Goal: Information Seeking & Learning: Learn about a topic

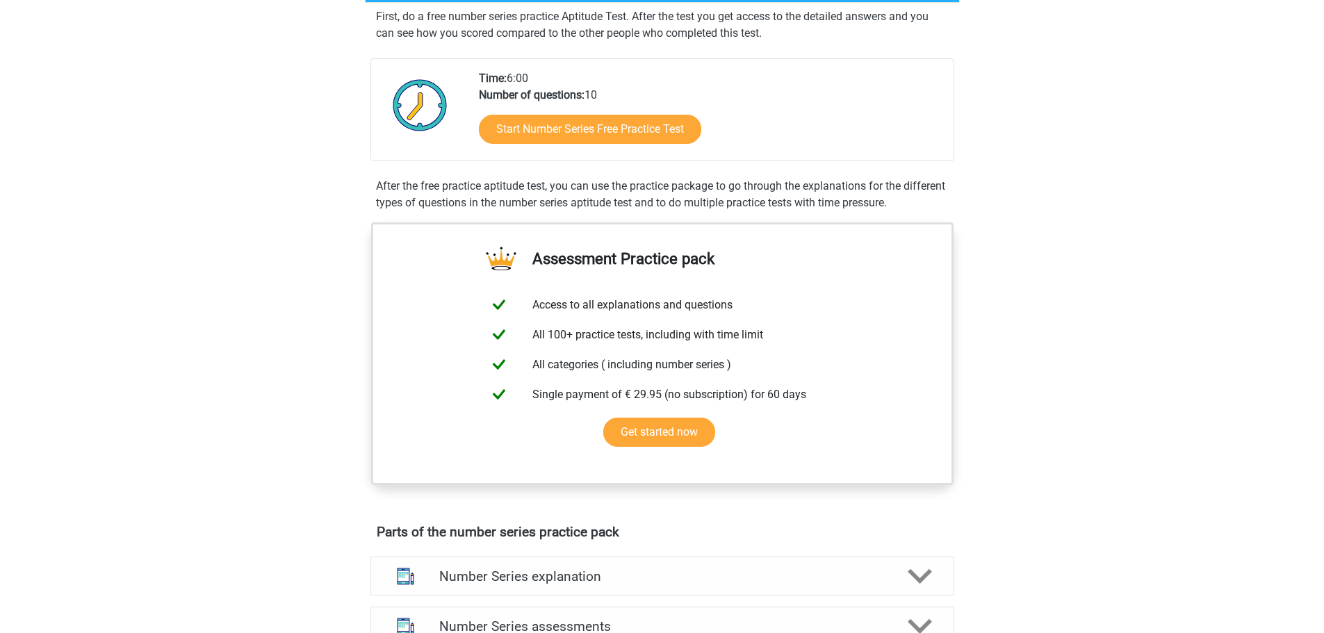
scroll to position [69, 0]
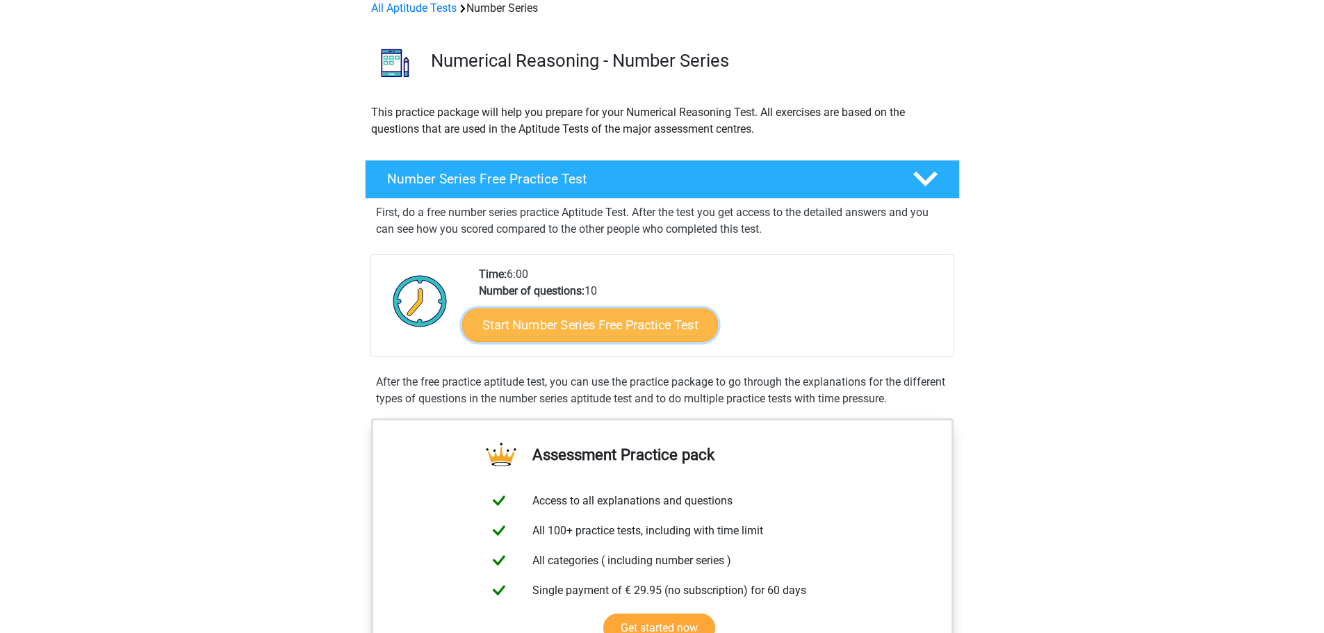
click at [607, 326] on link "Start Number Series Free Practice Test" at bounding box center [590, 324] width 256 height 33
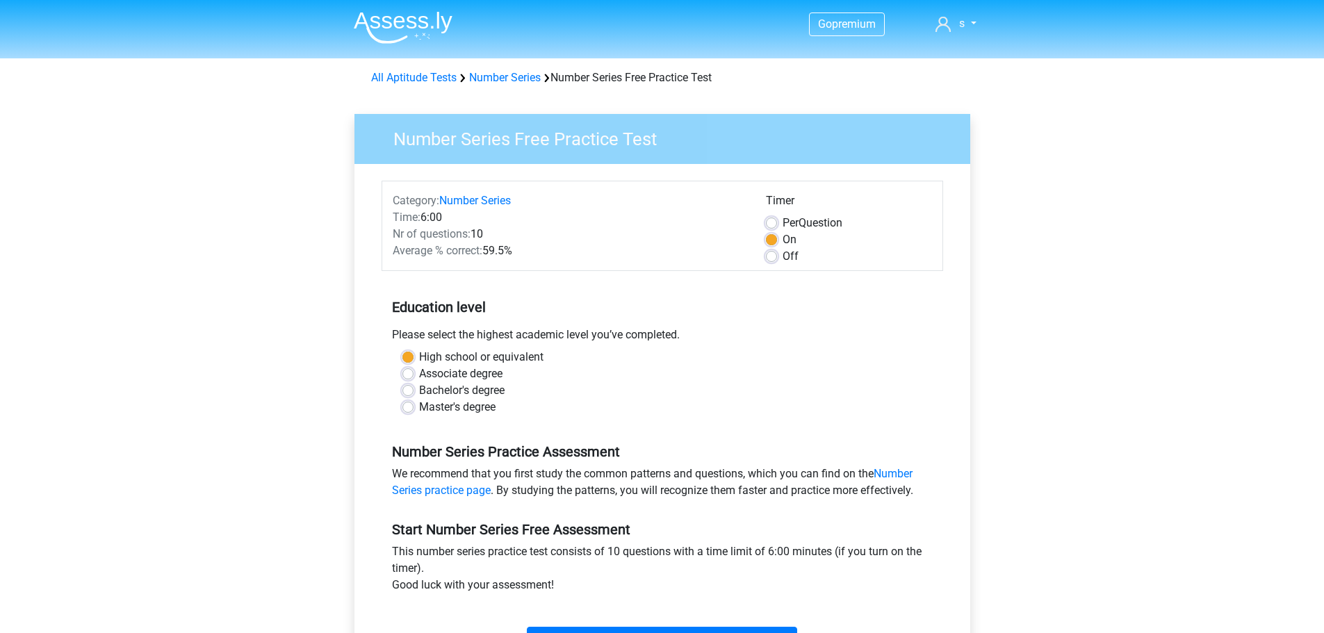
scroll to position [69, 0]
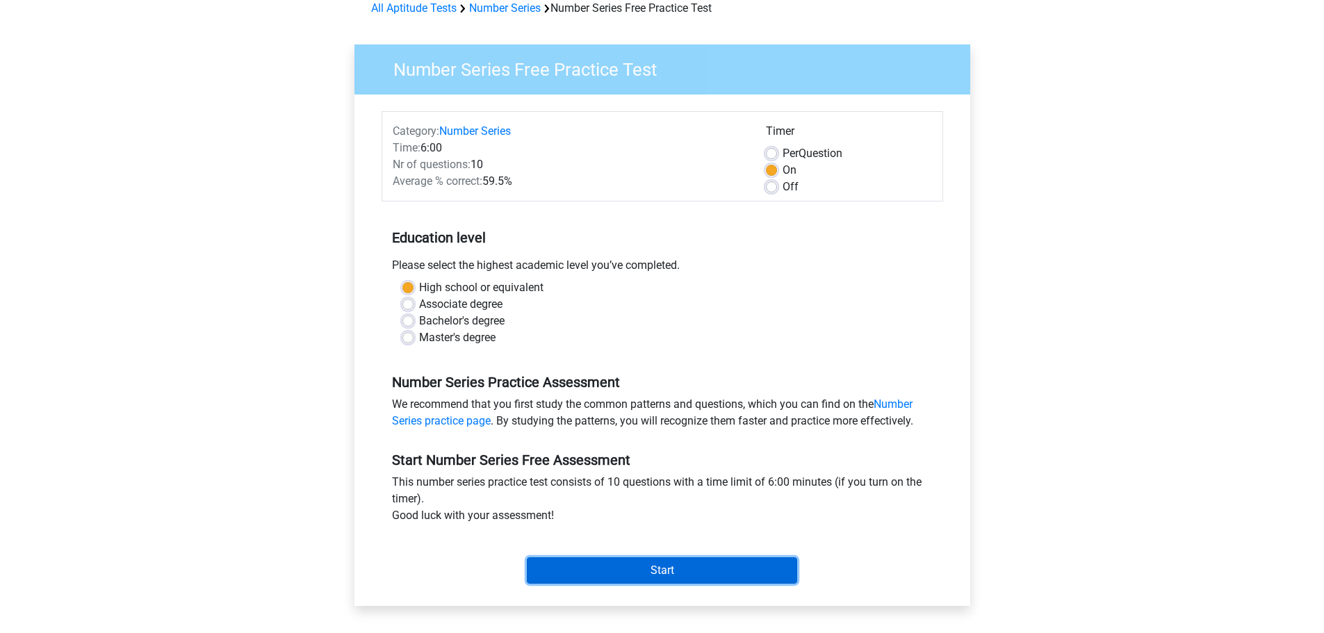
click at [634, 566] on input "Start" at bounding box center [662, 570] width 270 height 26
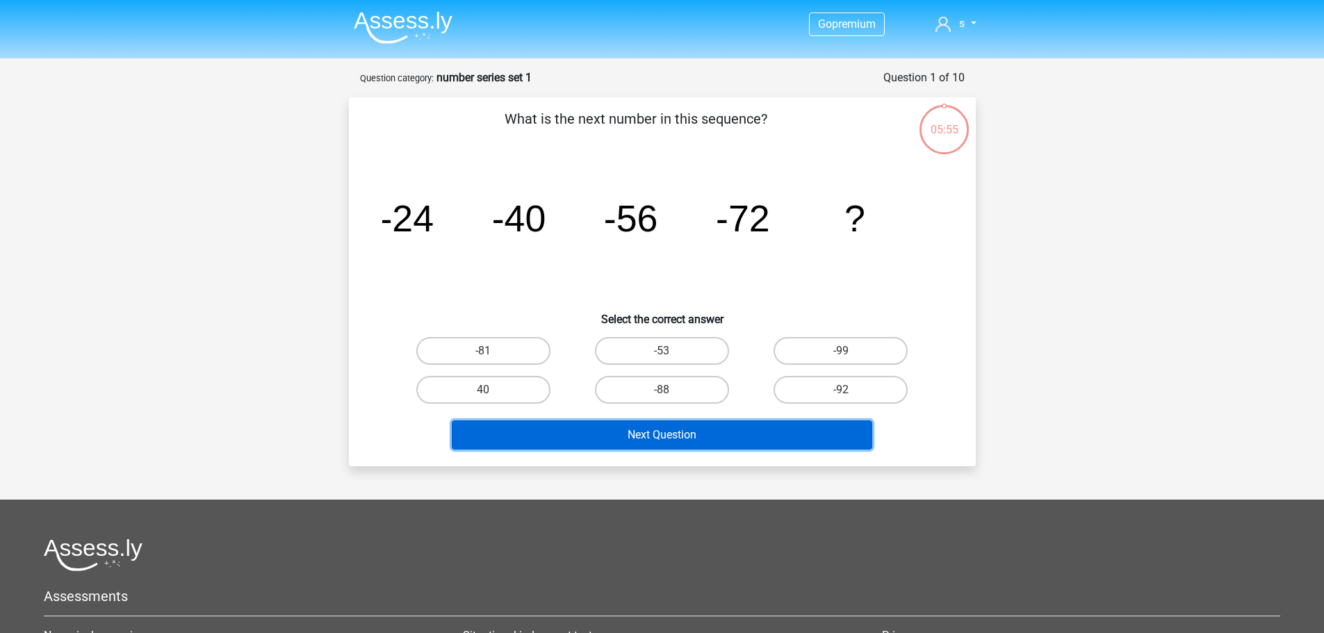
click at [693, 436] on button "Next Question" at bounding box center [662, 434] width 420 height 29
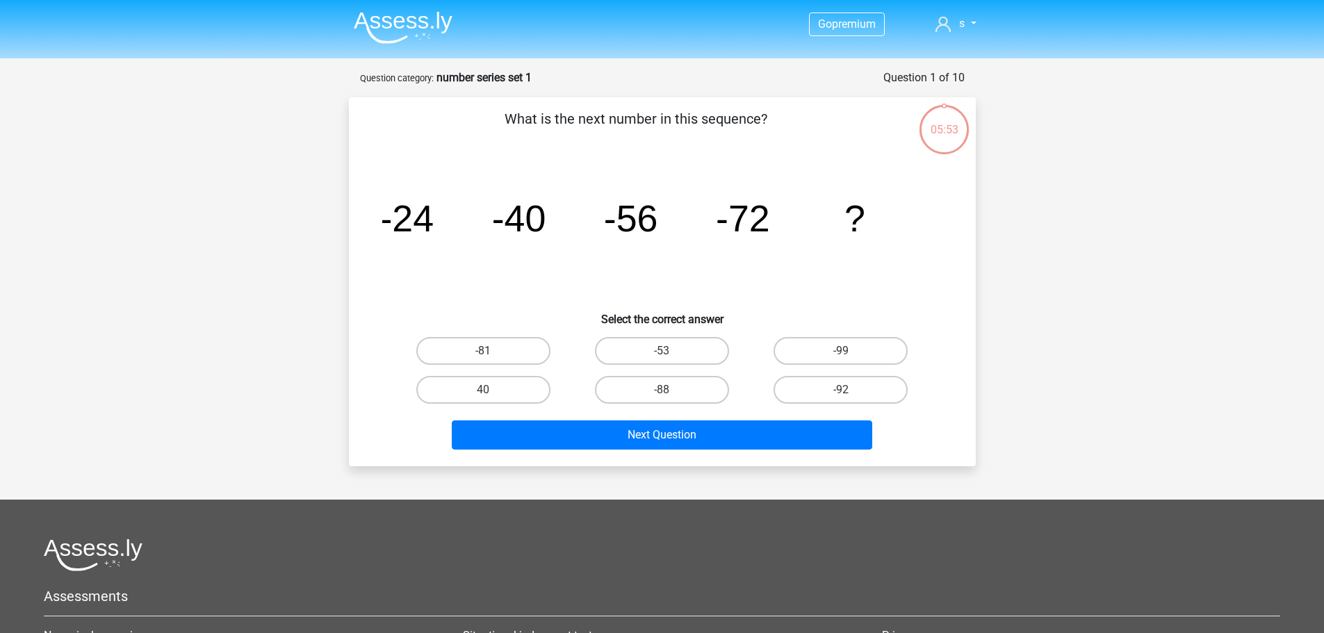
click at [563, 263] on icon "image/svg+xml -24 -40 -56 -72 ?" at bounding box center [662, 231] width 560 height 140
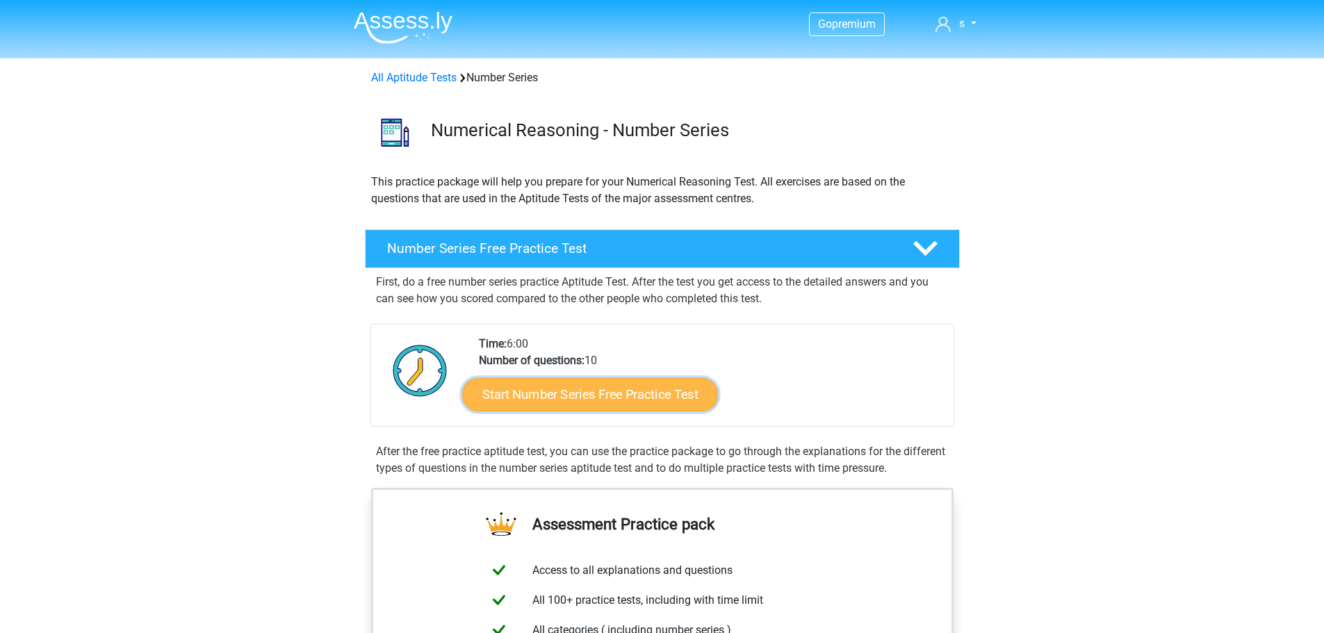
click at [624, 388] on link "Start Number Series Free Practice Test" at bounding box center [590, 393] width 256 height 33
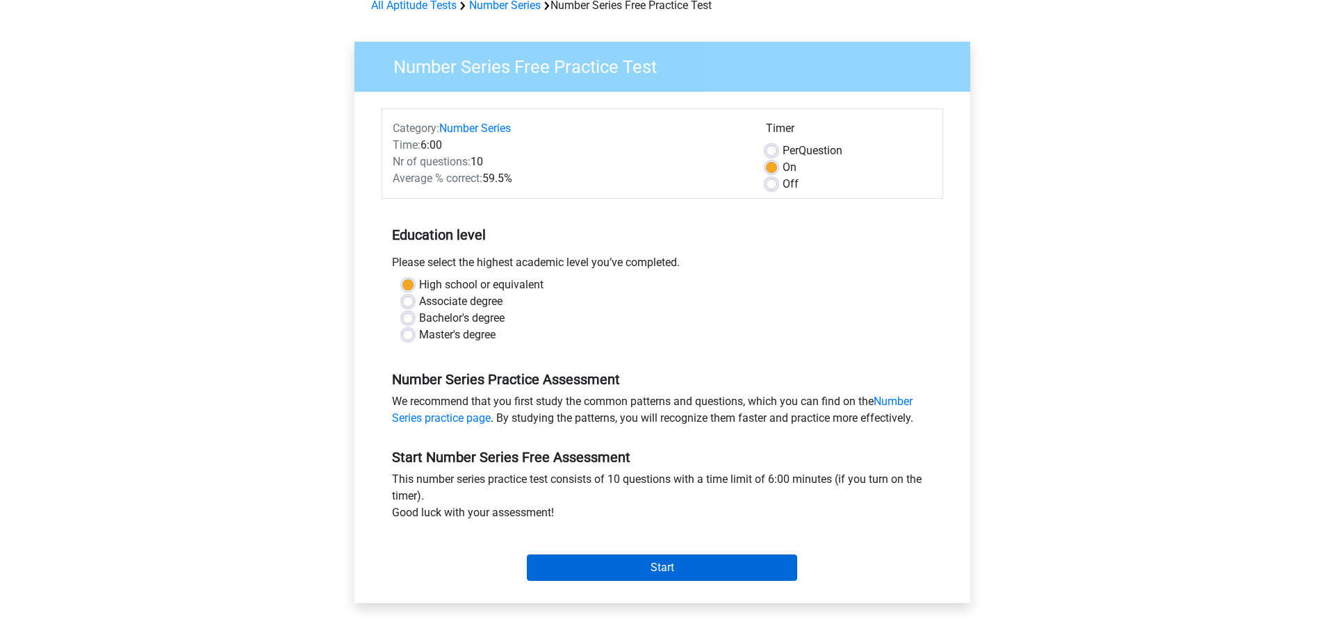
scroll to position [208, 0]
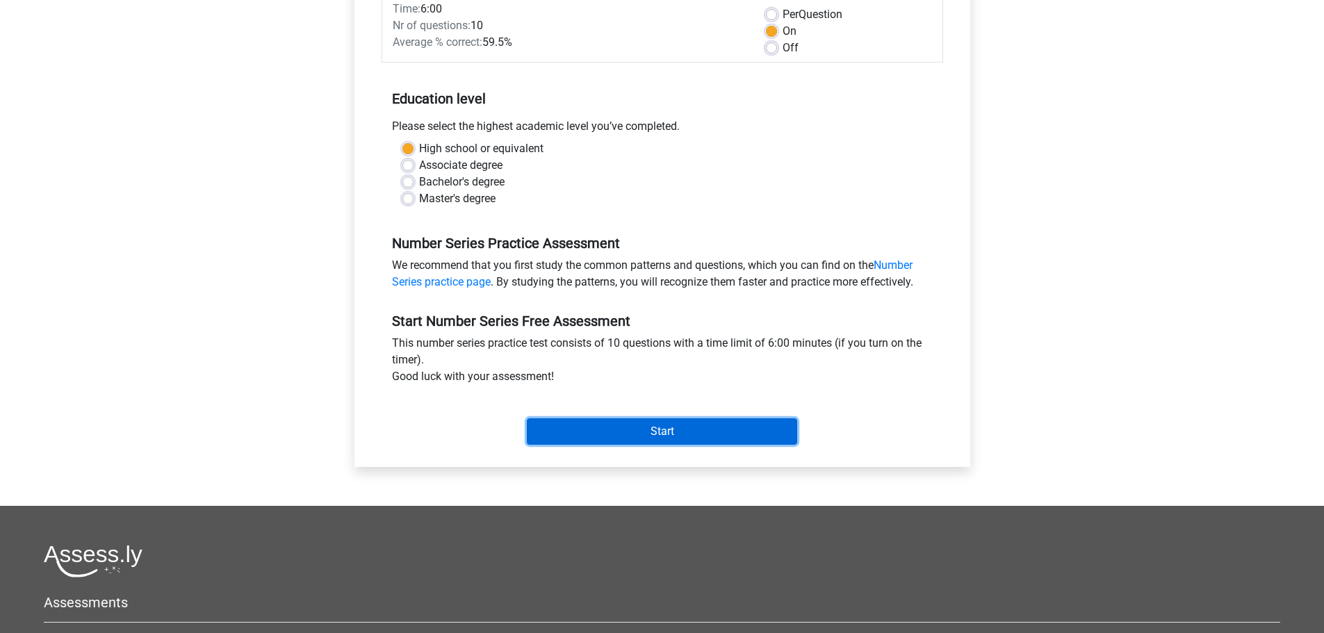
click at [705, 431] on input "Start" at bounding box center [662, 431] width 270 height 26
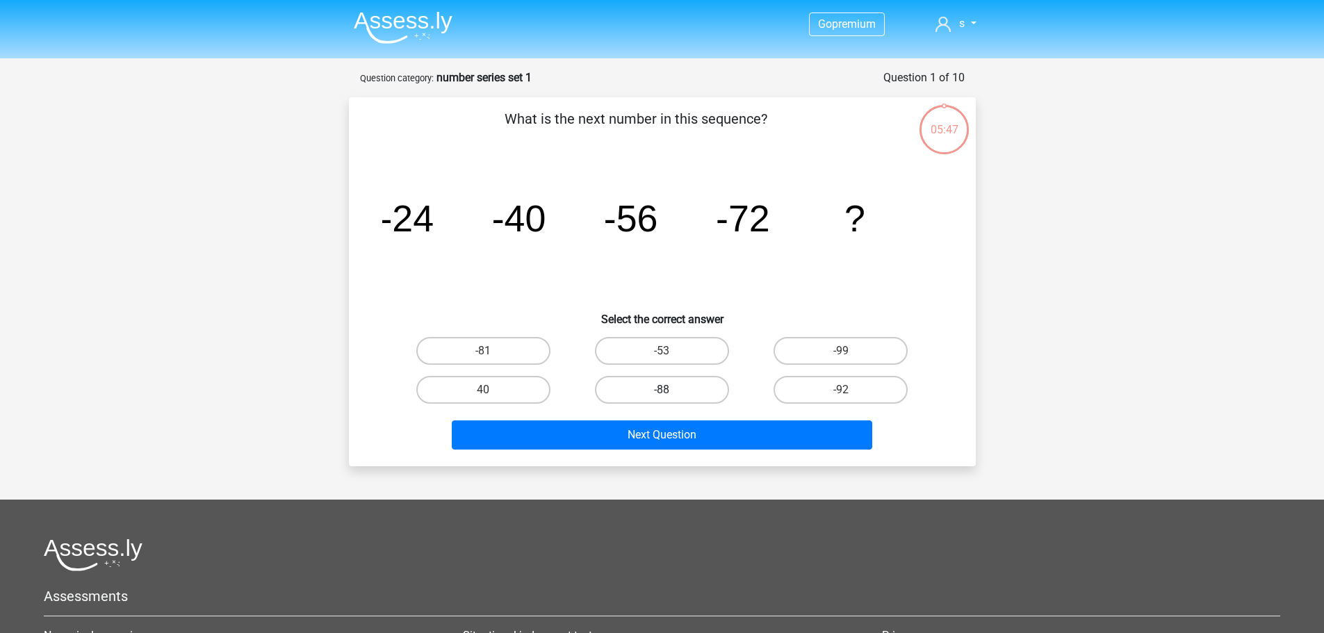
click at [684, 395] on label "-88" at bounding box center [662, 390] width 134 height 28
click at [670, 395] on input "-88" at bounding box center [665, 394] width 9 height 9
radio input "true"
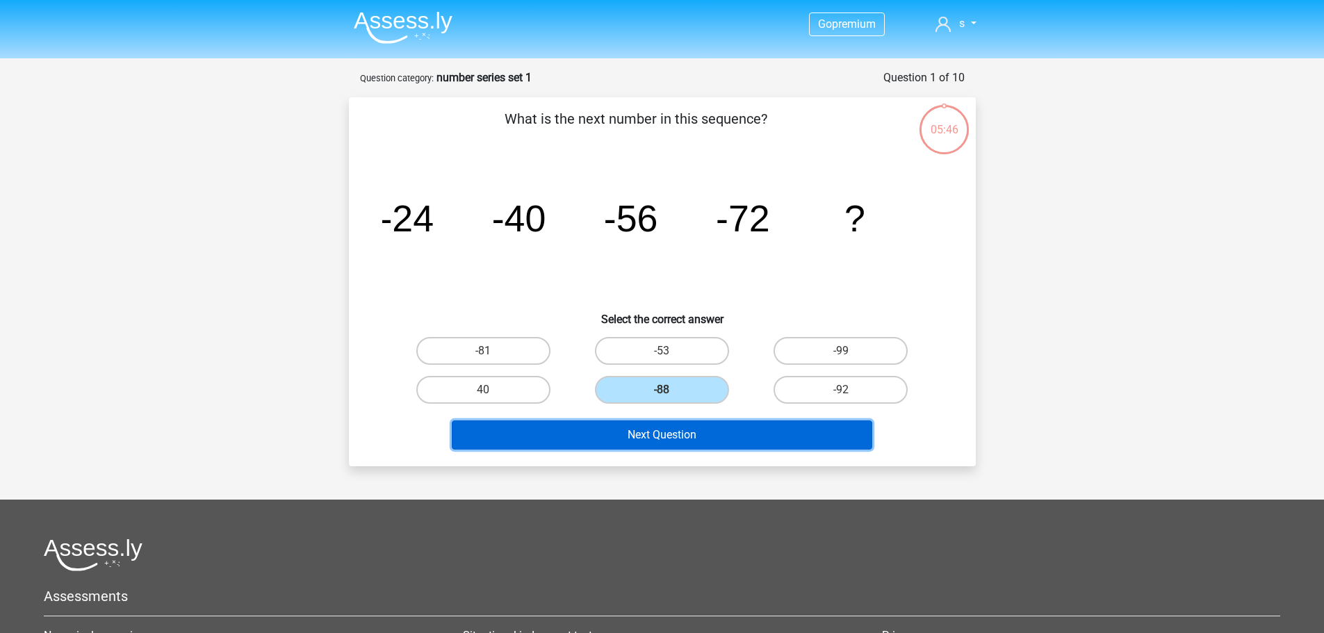
click at [695, 434] on button "Next Question" at bounding box center [662, 434] width 420 height 29
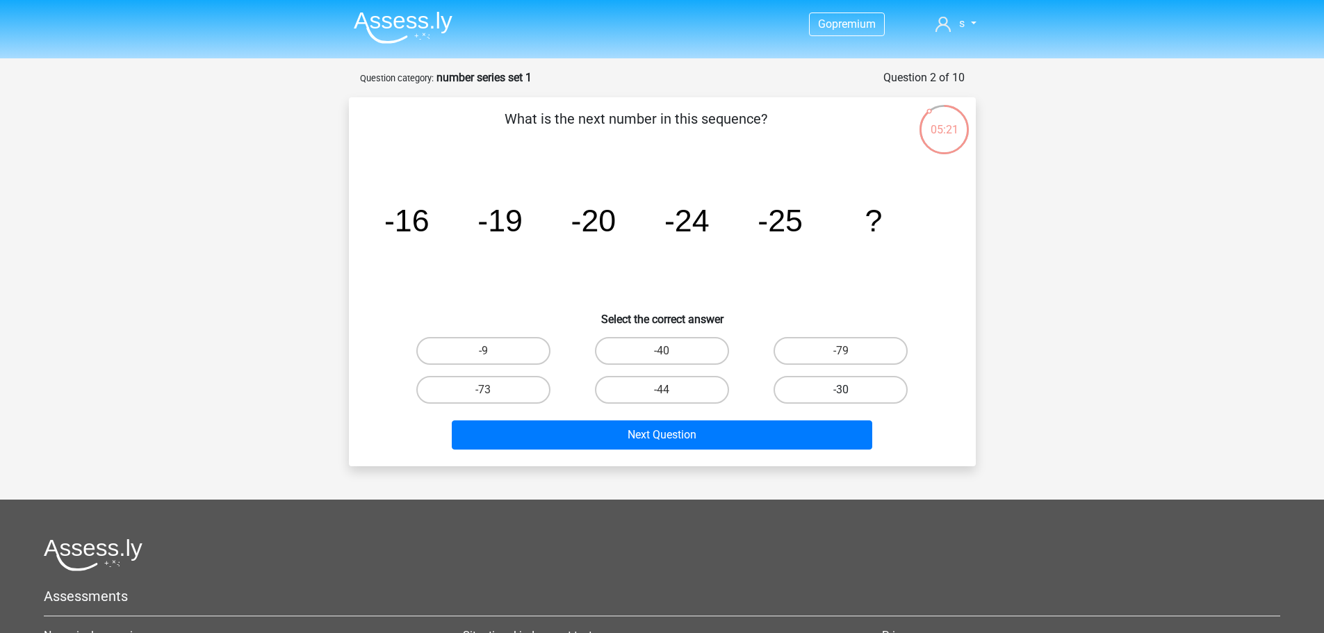
click at [830, 390] on label "-30" at bounding box center [840, 390] width 134 height 28
click at [841, 390] on input "-30" at bounding box center [845, 394] width 9 height 9
radio input "true"
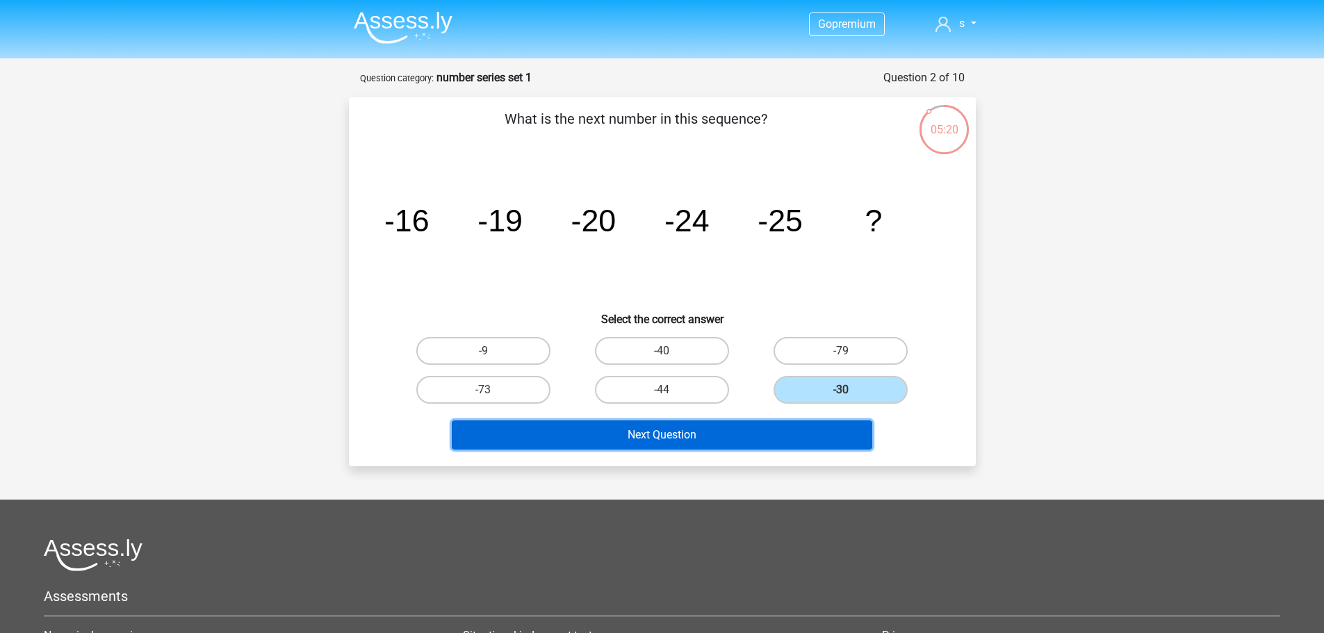
click at [726, 445] on button "Next Question" at bounding box center [662, 434] width 420 height 29
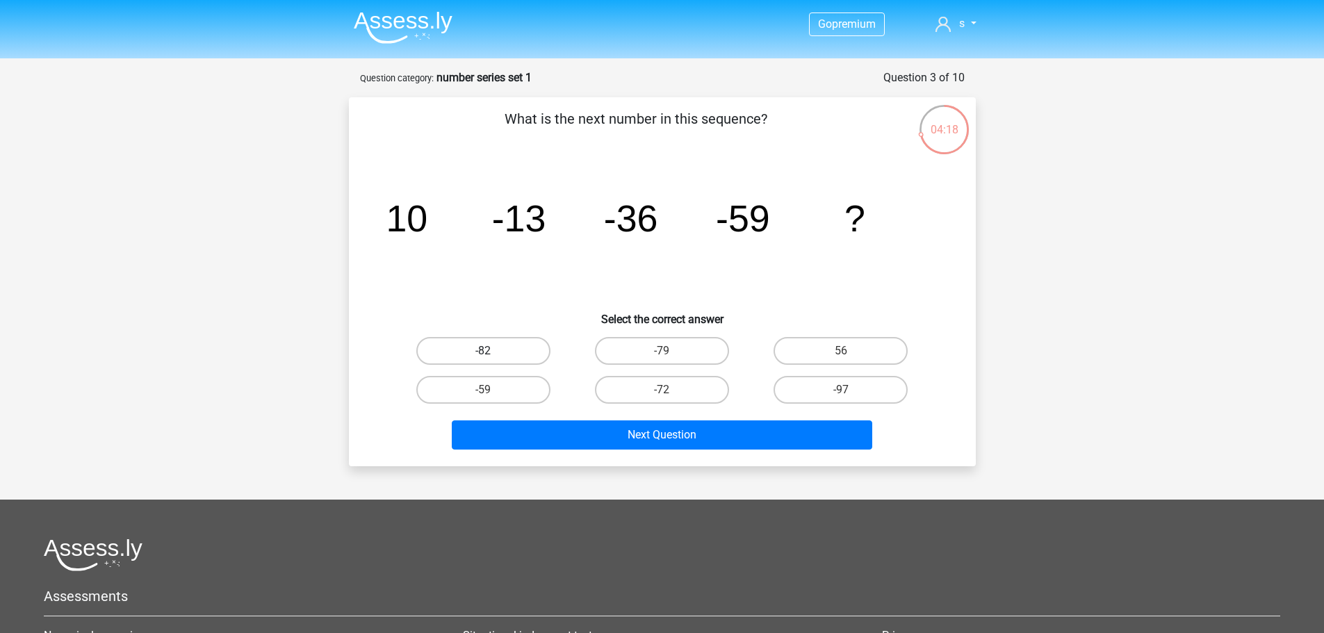
click at [470, 354] on label "-82" at bounding box center [483, 351] width 134 height 28
click at [483, 354] on input "-82" at bounding box center [487, 355] width 9 height 9
radio input "true"
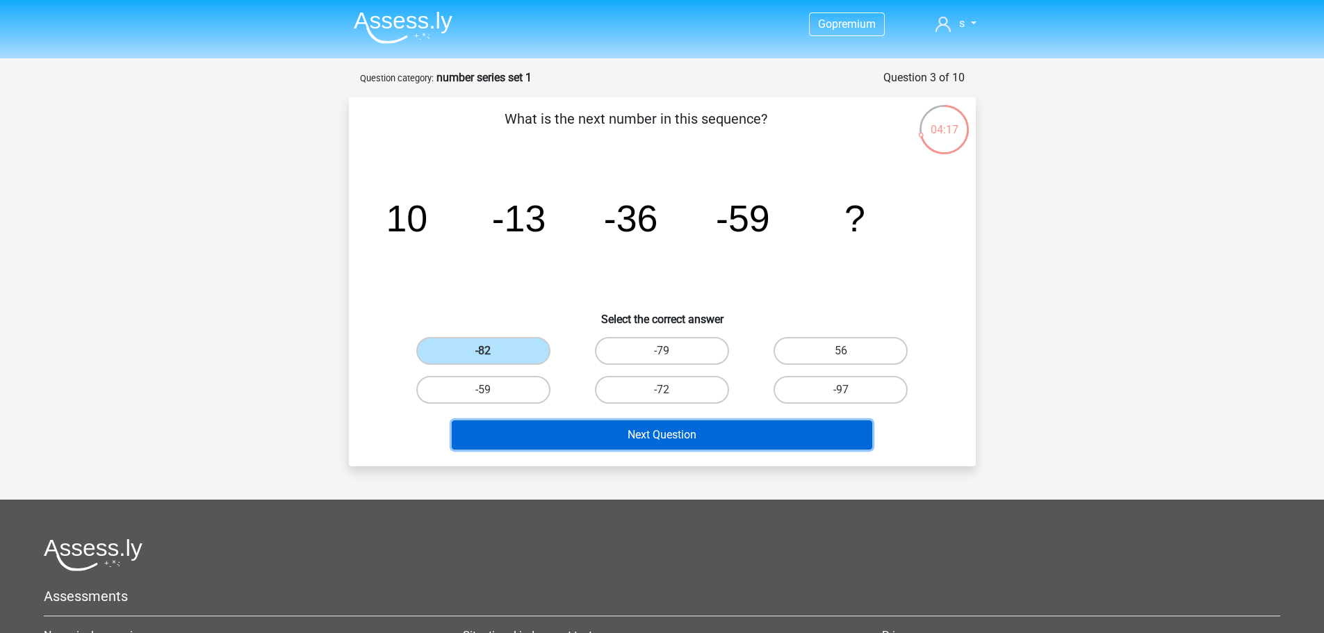
click at [621, 442] on button "Next Question" at bounding box center [662, 434] width 420 height 29
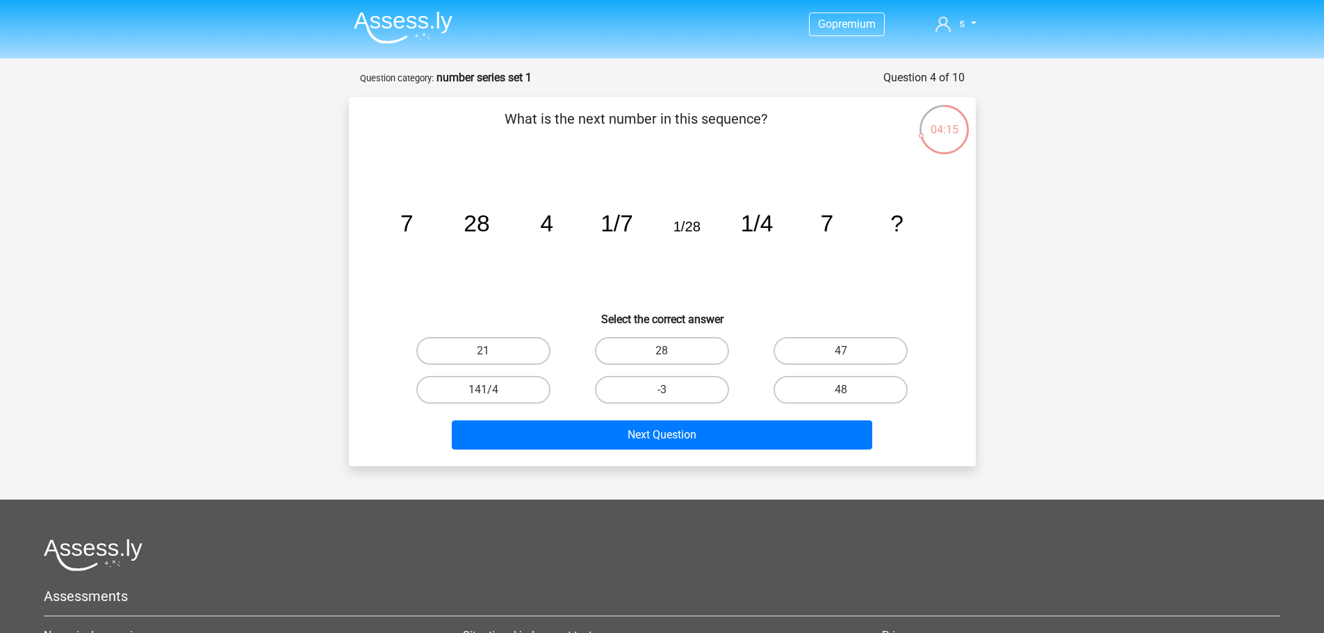
click at [669, 358] on input "28" at bounding box center [665, 355] width 9 height 9
radio input "true"
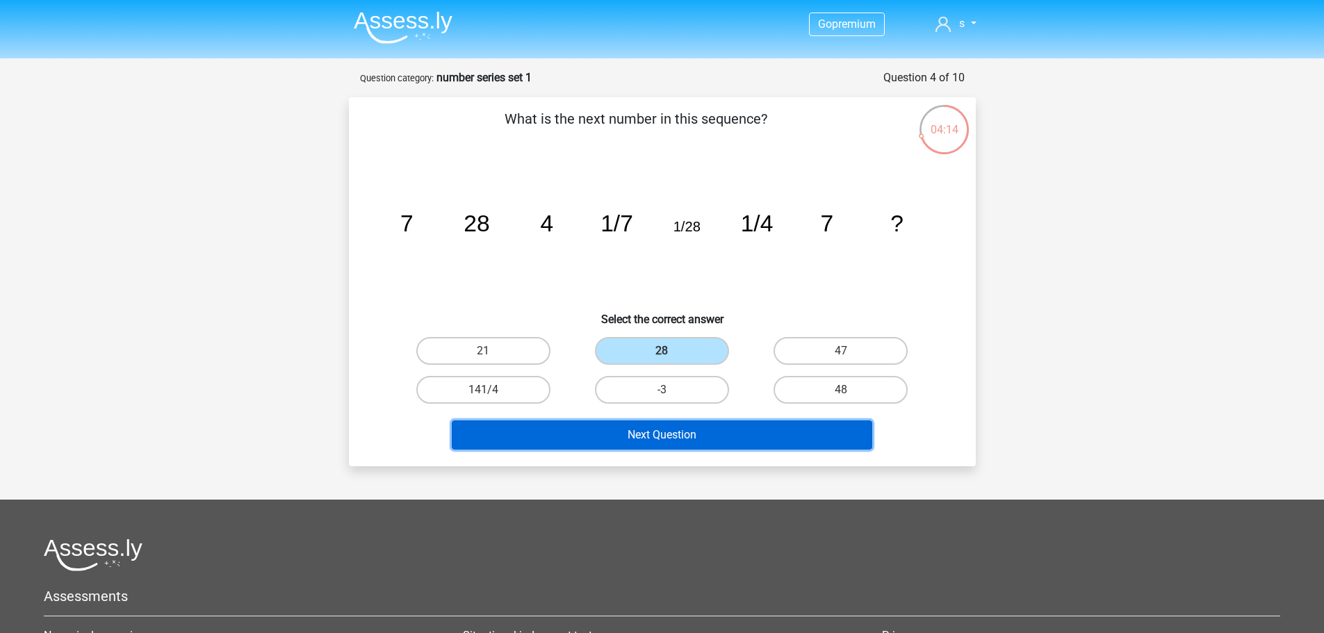
click at [669, 431] on button "Next Question" at bounding box center [662, 434] width 420 height 29
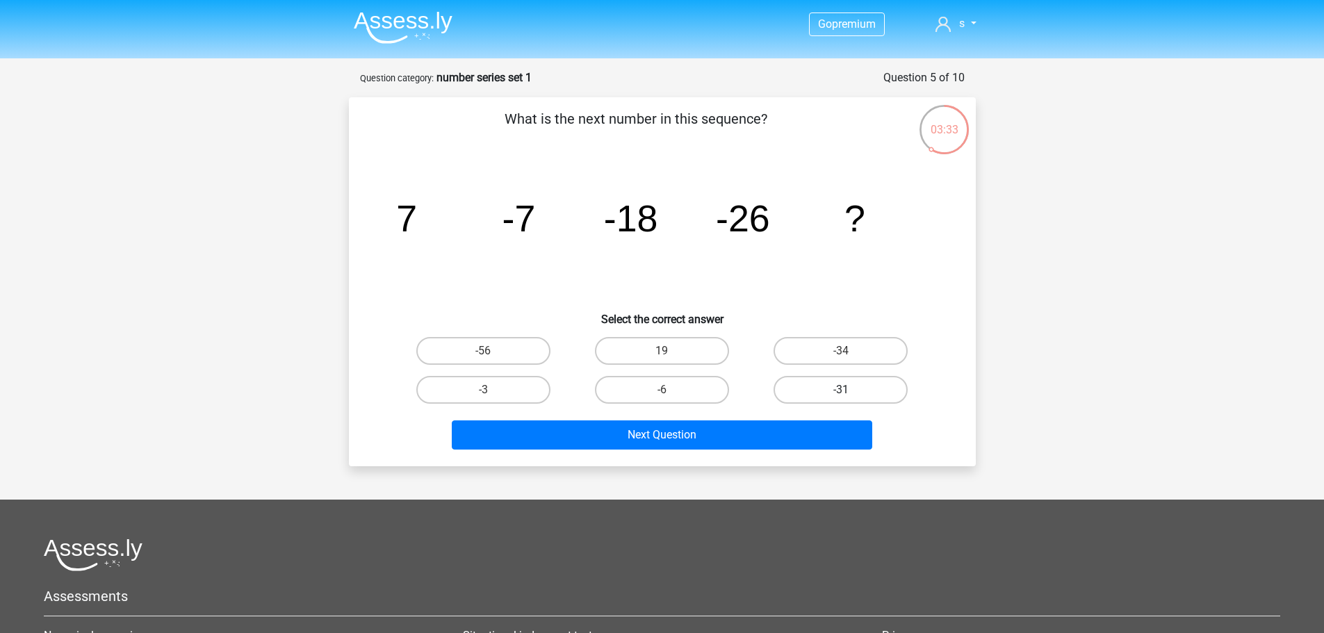
click at [837, 393] on label "-31" at bounding box center [840, 390] width 134 height 28
click at [841, 393] on input "-31" at bounding box center [845, 394] width 9 height 9
radio input "true"
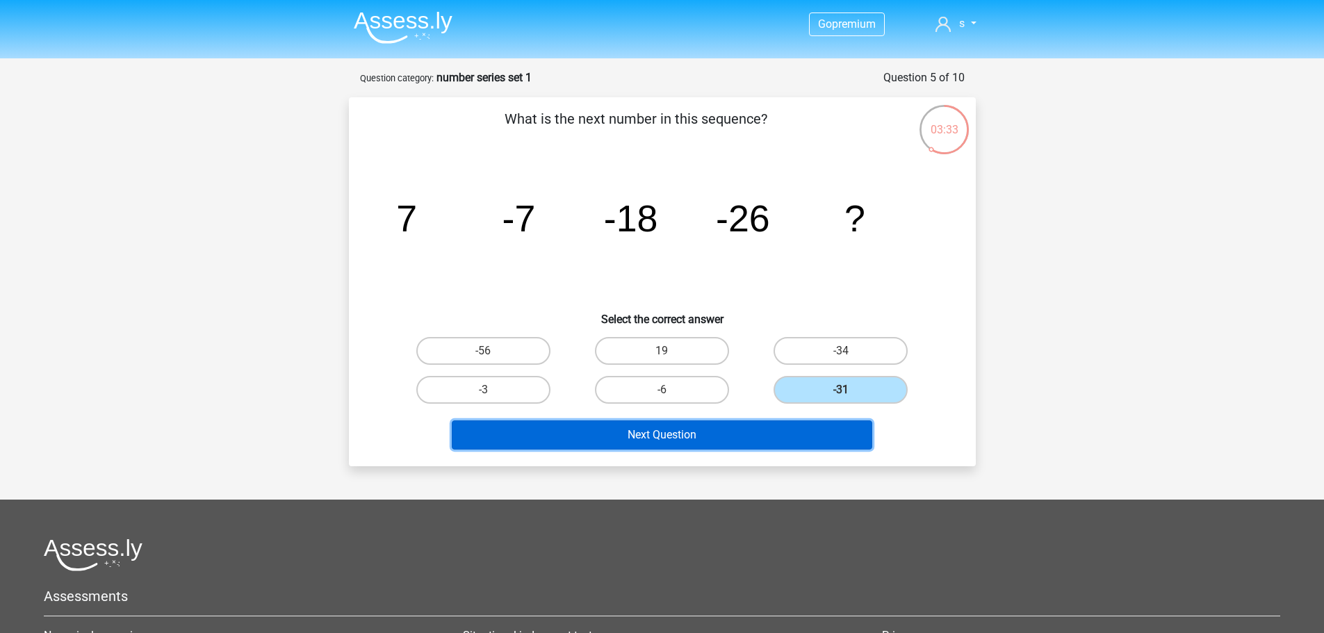
click at [795, 438] on button "Next Question" at bounding box center [662, 434] width 420 height 29
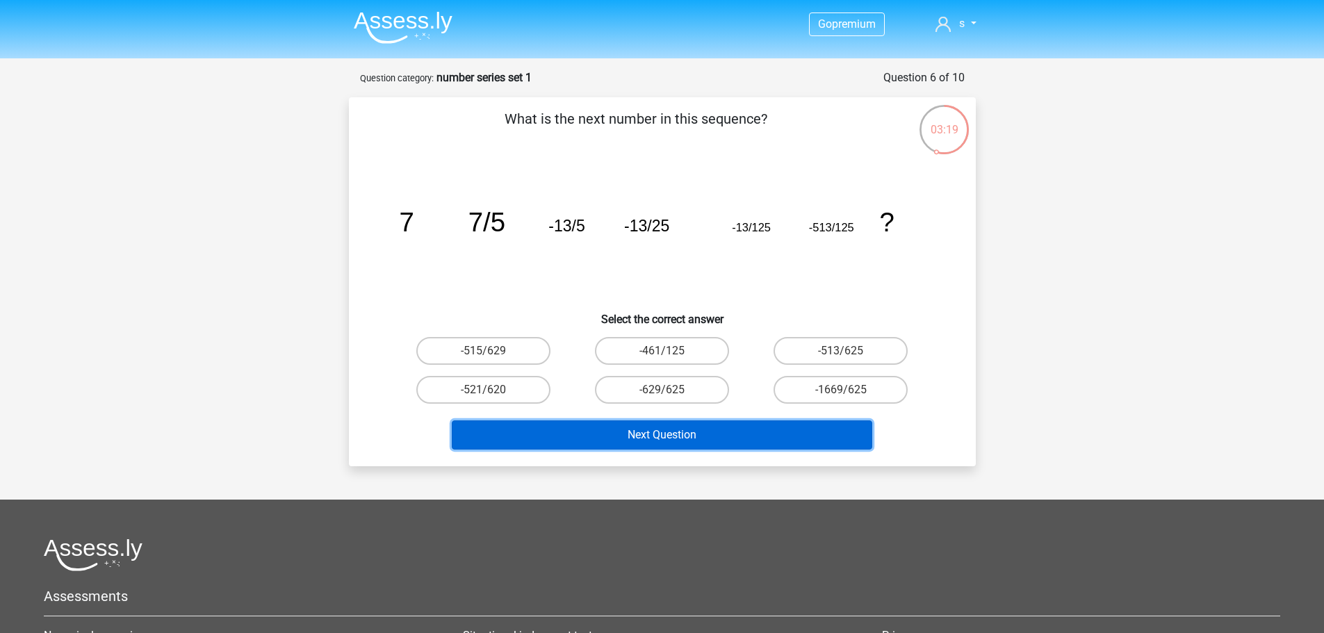
click at [761, 422] on button "Next Question" at bounding box center [662, 434] width 420 height 29
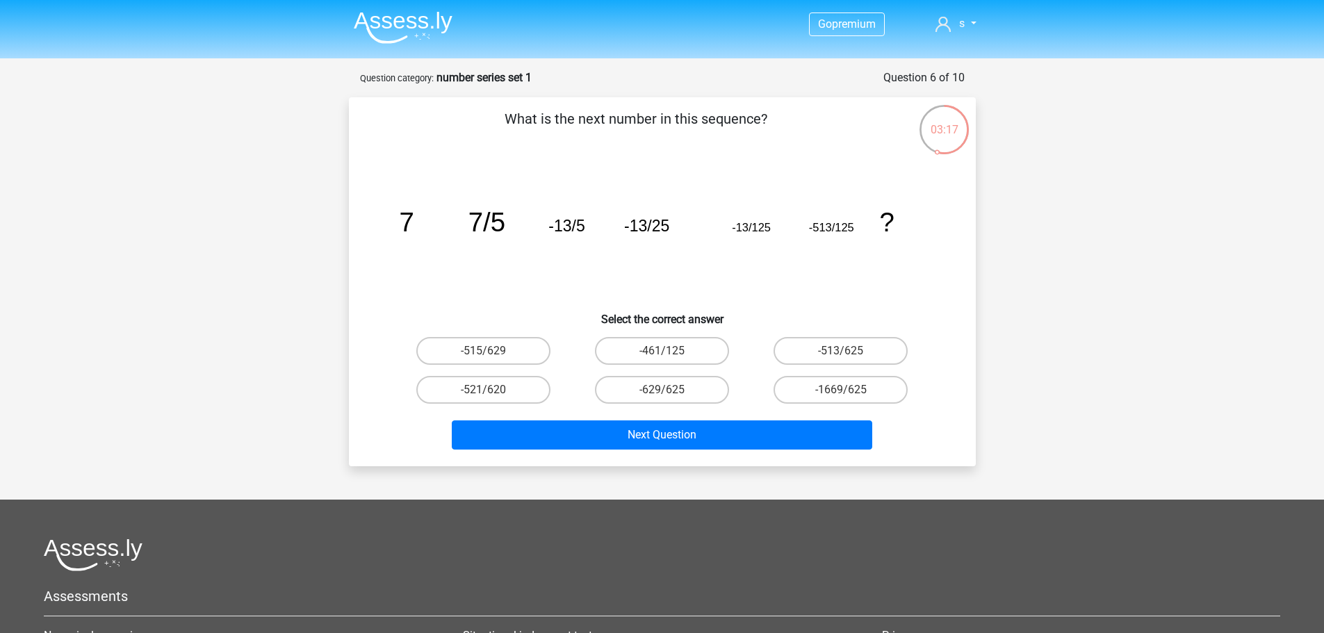
click at [719, 257] on icon "image/svg+xml 7 7/5 -13/5 -13/25 -13/125 -513/125 ?" at bounding box center [662, 231] width 560 height 140
click at [847, 344] on label "-513/625" at bounding box center [840, 351] width 134 height 28
click at [847, 351] on input "-513/625" at bounding box center [845, 355] width 9 height 9
radio input "true"
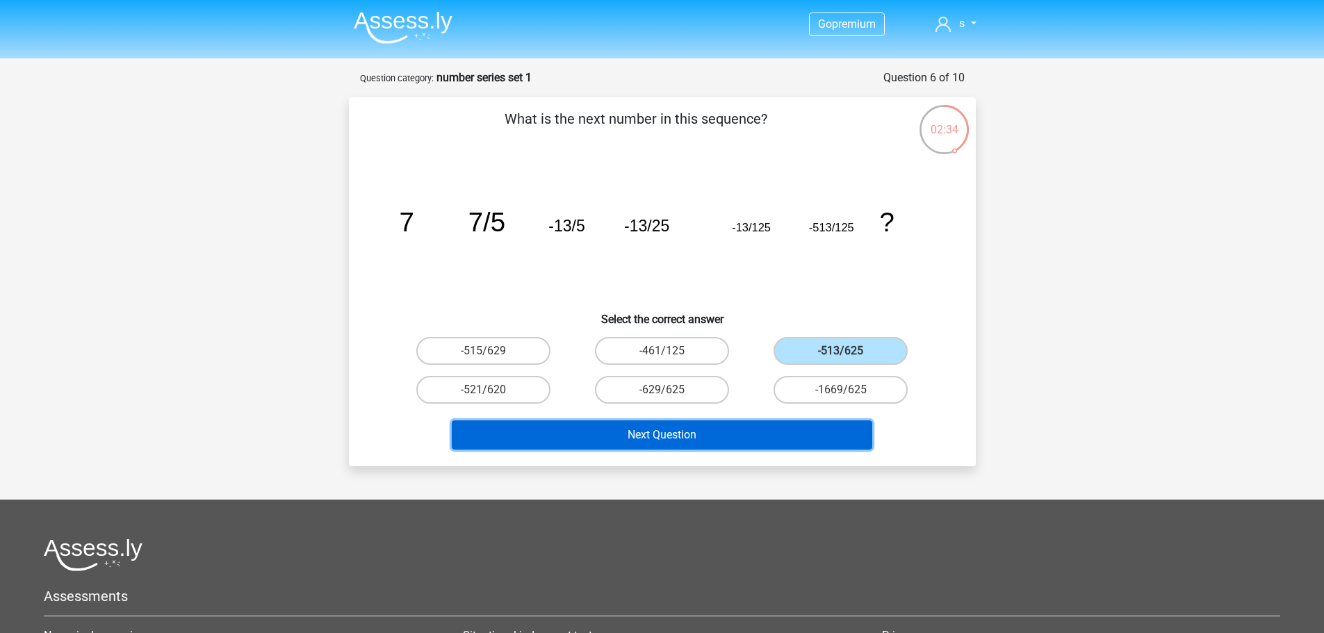
click at [698, 434] on button "Next Question" at bounding box center [662, 434] width 420 height 29
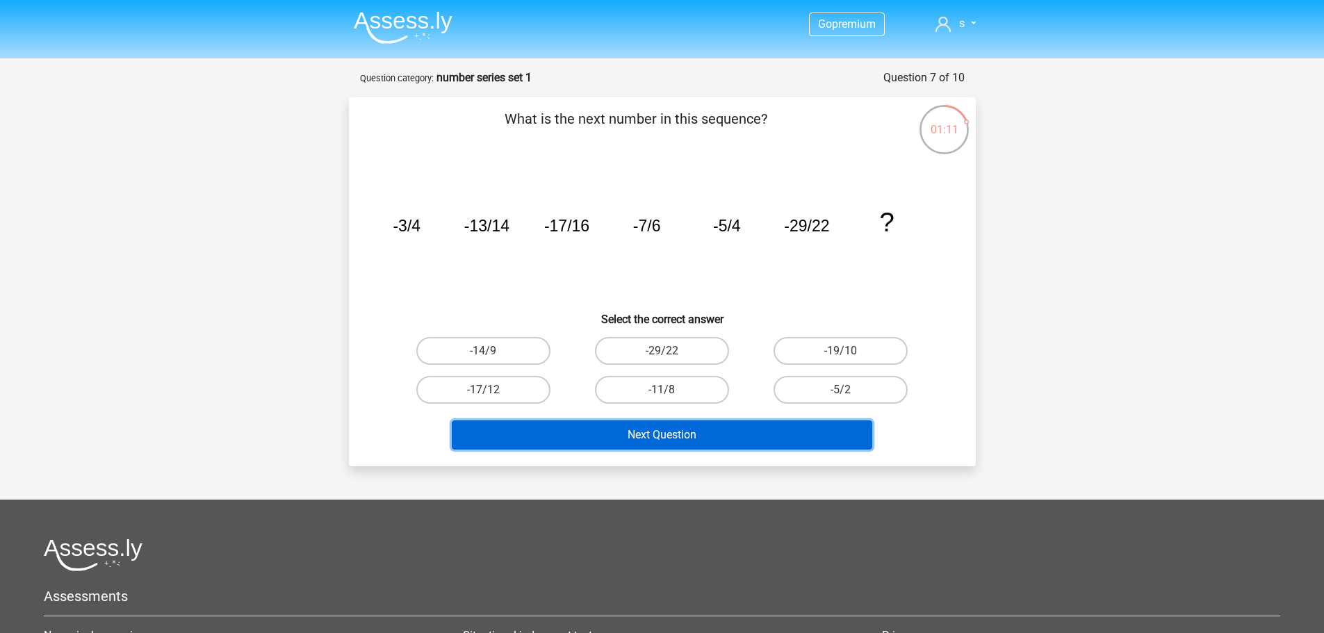
click at [557, 439] on button "Next Question" at bounding box center [662, 434] width 420 height 29
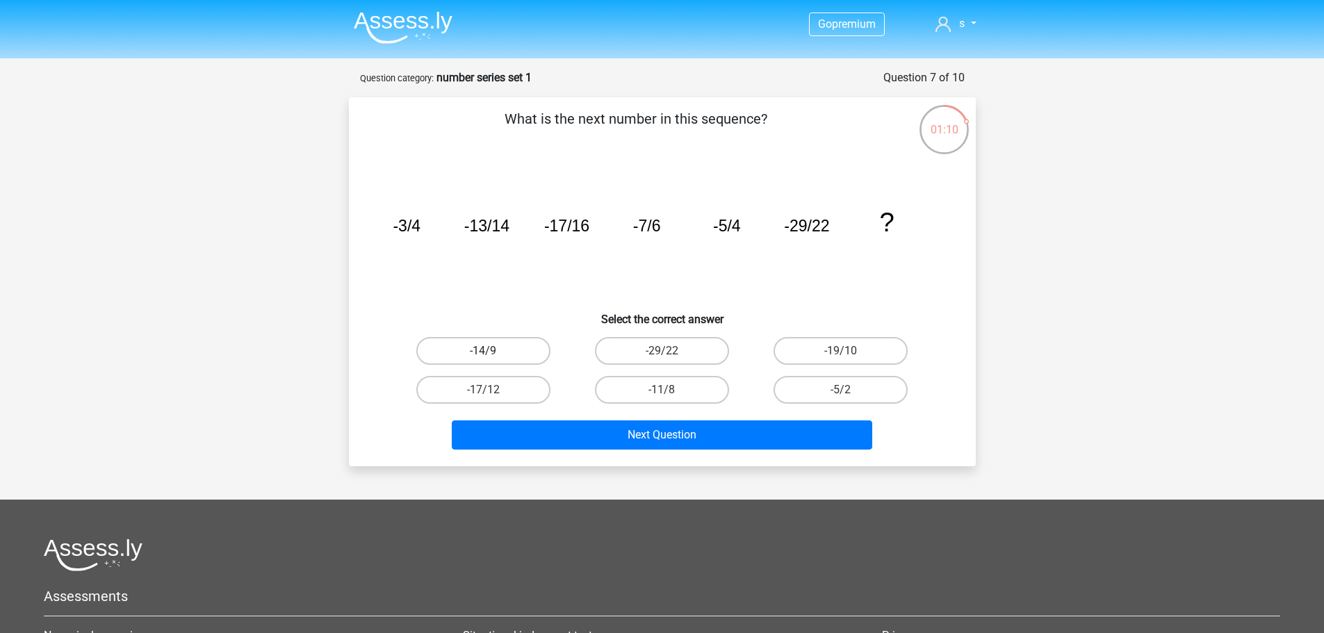
click at [479, 340] on label "-14/9" at bounding box center [483, 351] width 134 height 28
click at [483, 351] on input "-14/9" at bounding box center [487, 355] width 9 height 9
radio input "true"
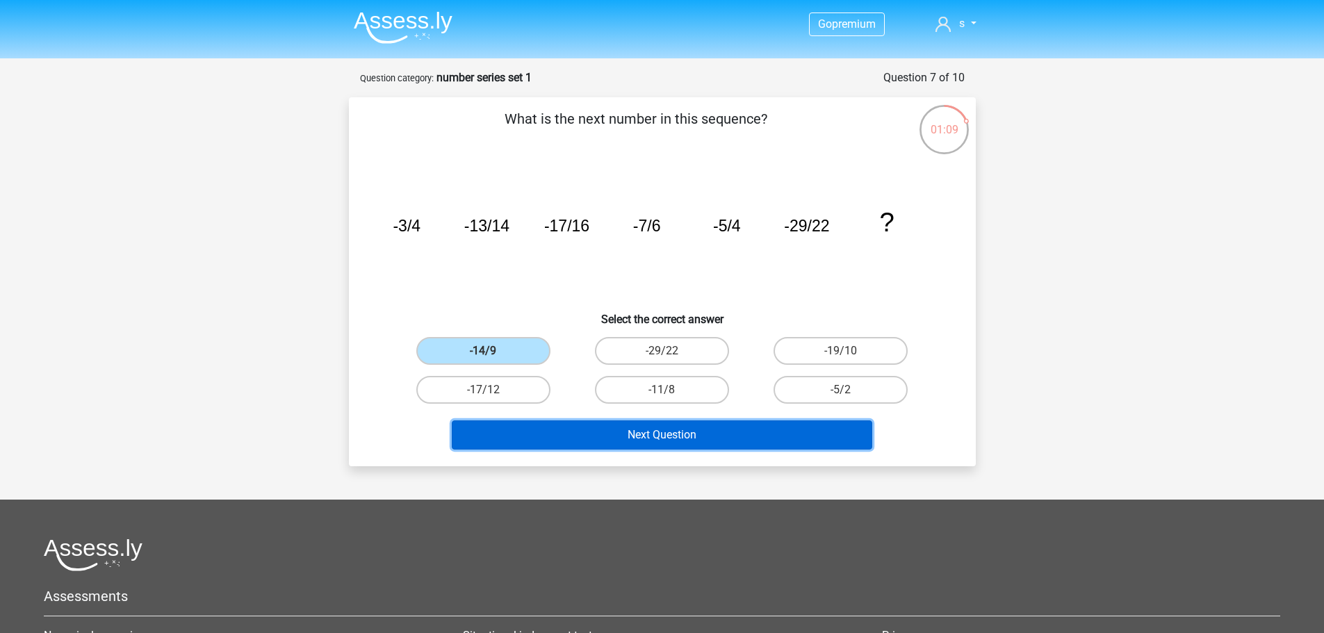
click at [592, 436] on button "Next Question" at bounding box center [662, 434] width 420 height 29
click at [585, 432] on button "Next Question" at bounding box center [662, 434] width 420 height 29
click at [593, 436] on button "Next Question" at bounding box center [662, 434] width 420 height 29
click at [594, 436] on button "Next Question" at bounding box center [662, 434] width 420 height 29
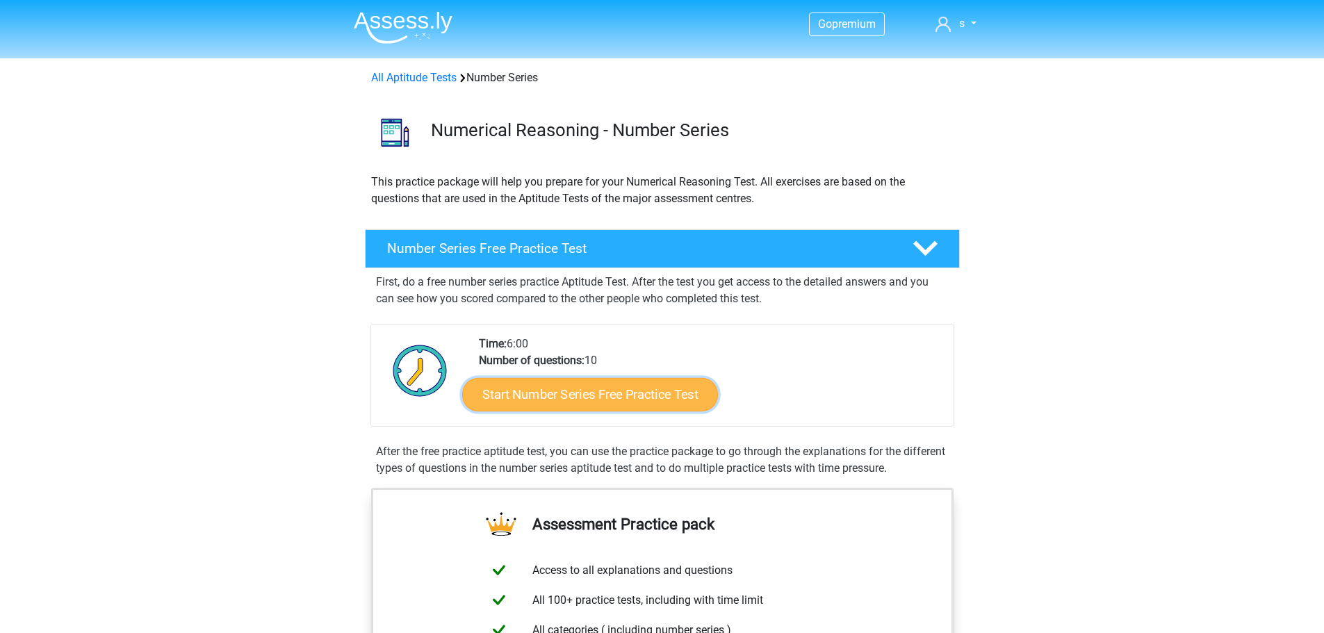
click at [577, 398] on link "Start Number Series Free Practice Test" at bounding box center [590, 393] width 256 height 33
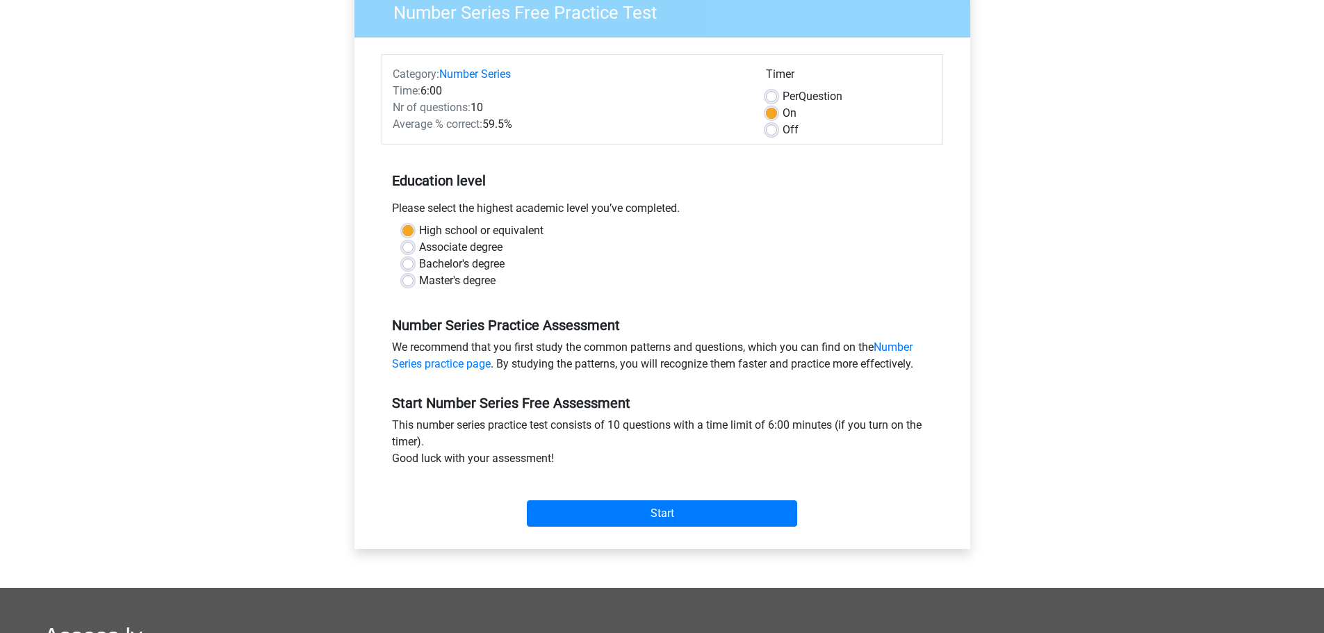
scroll to position [139, 0]
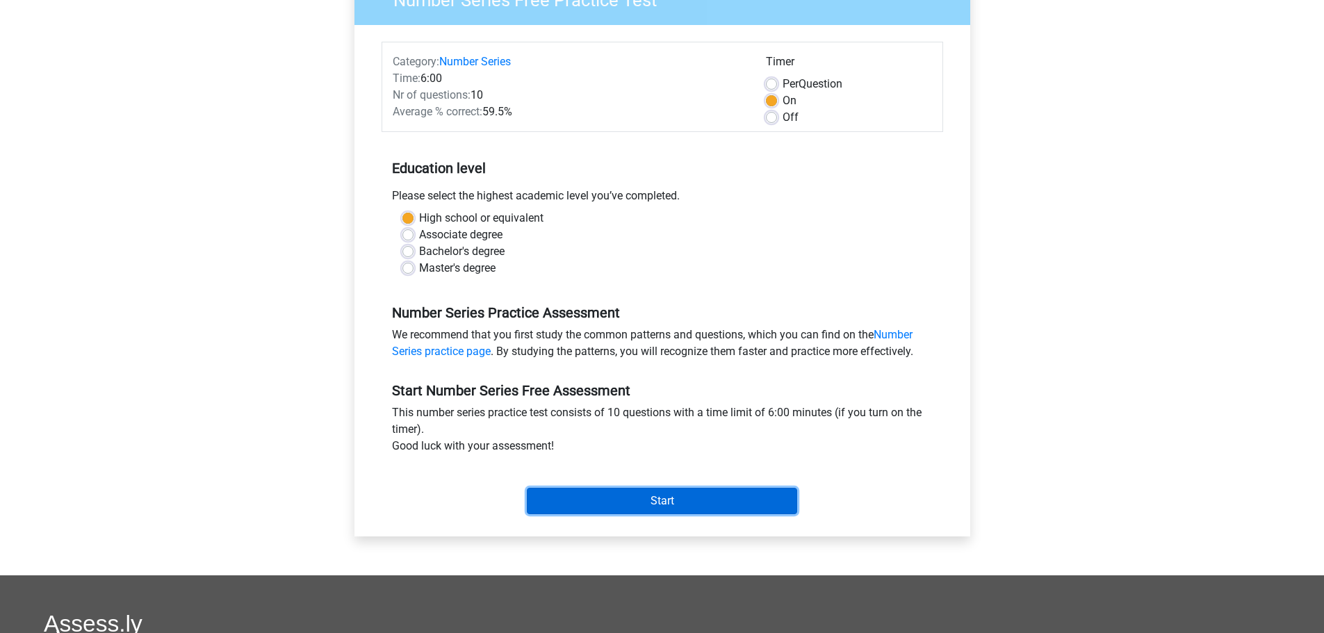
click at [627, 493] on input "Start" at bounding box center [662, 501] width 270 height 26
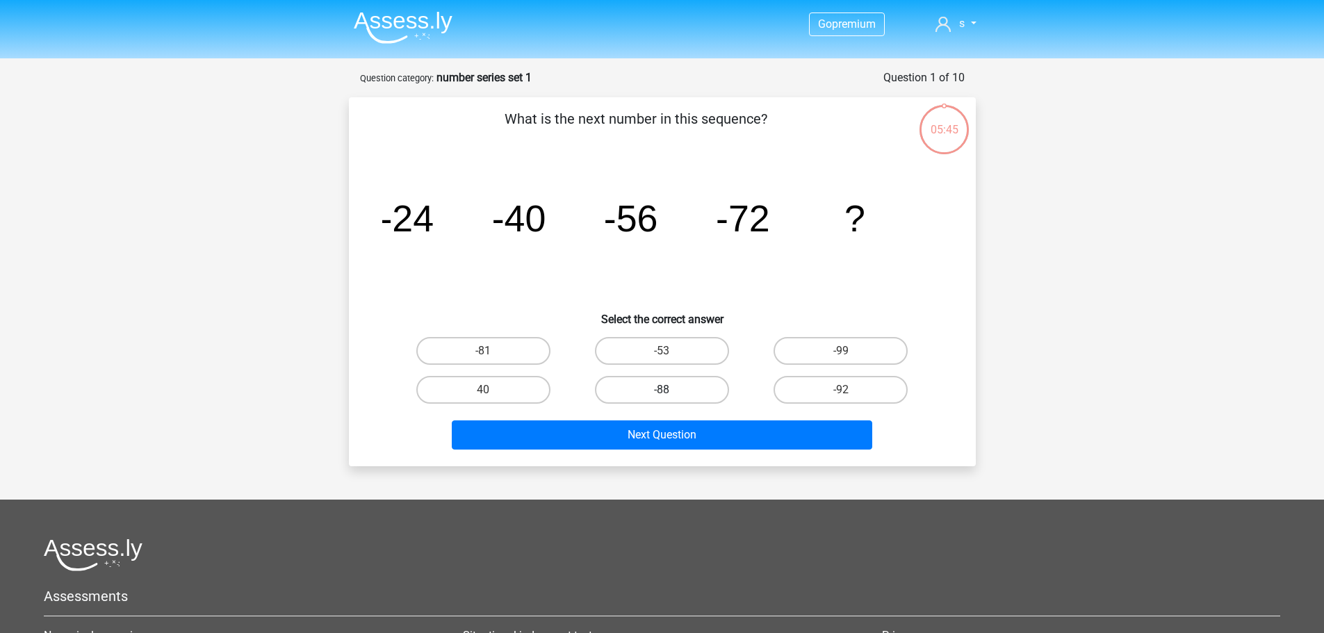
click at [694, 393] on label "-88" at bounding box center [662, 390] width 134 height 28
click at [670, 393] on input "-88" at bounding box center [665, 394] width 9 height 9
radio input "true"
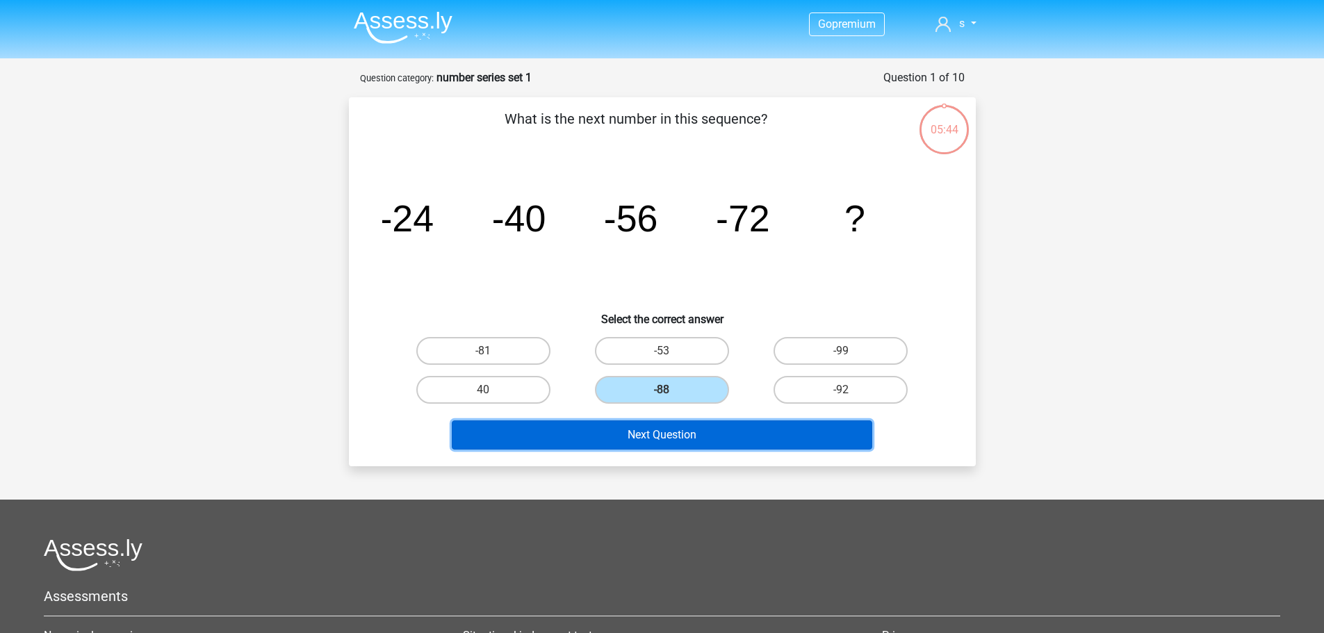
click at [709, 440] on button "Next Question" at bounding box center [662, 434] width 420 height 29
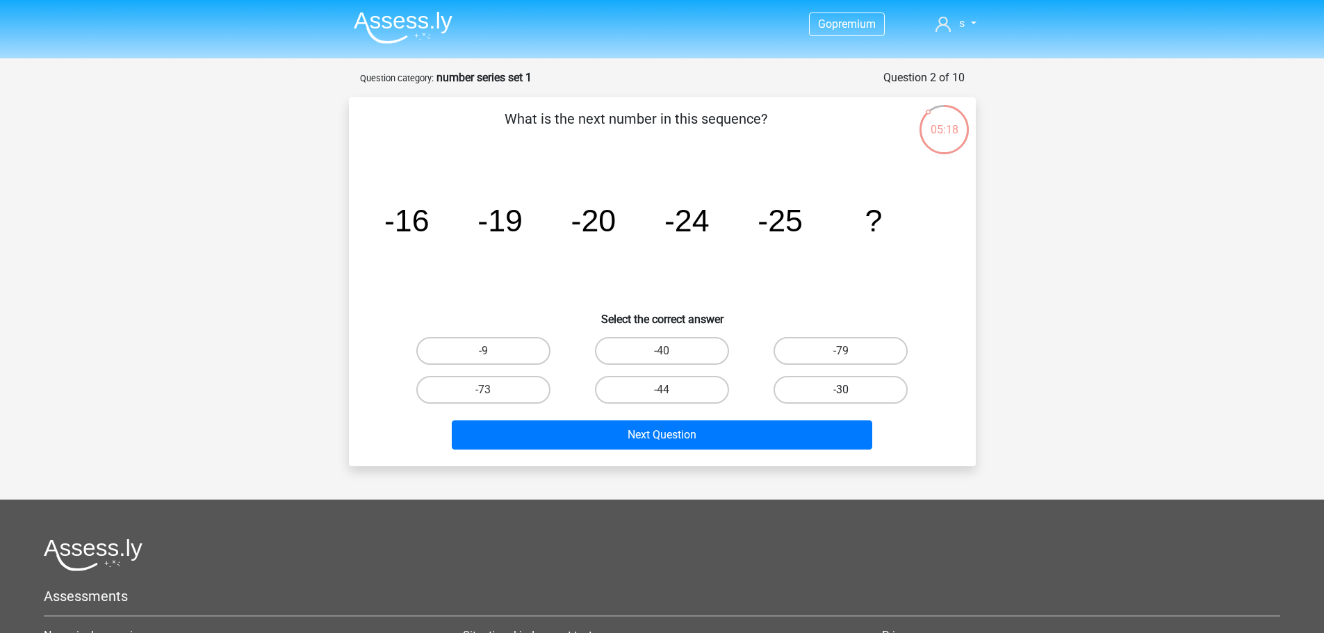
click at [823, 393] on label "-30" at bounding box center [840, 390] width 134 height 28
click at [841, 393] on input "-30" at bounding box center [845, 394] width 9 height 9
radio input "true"
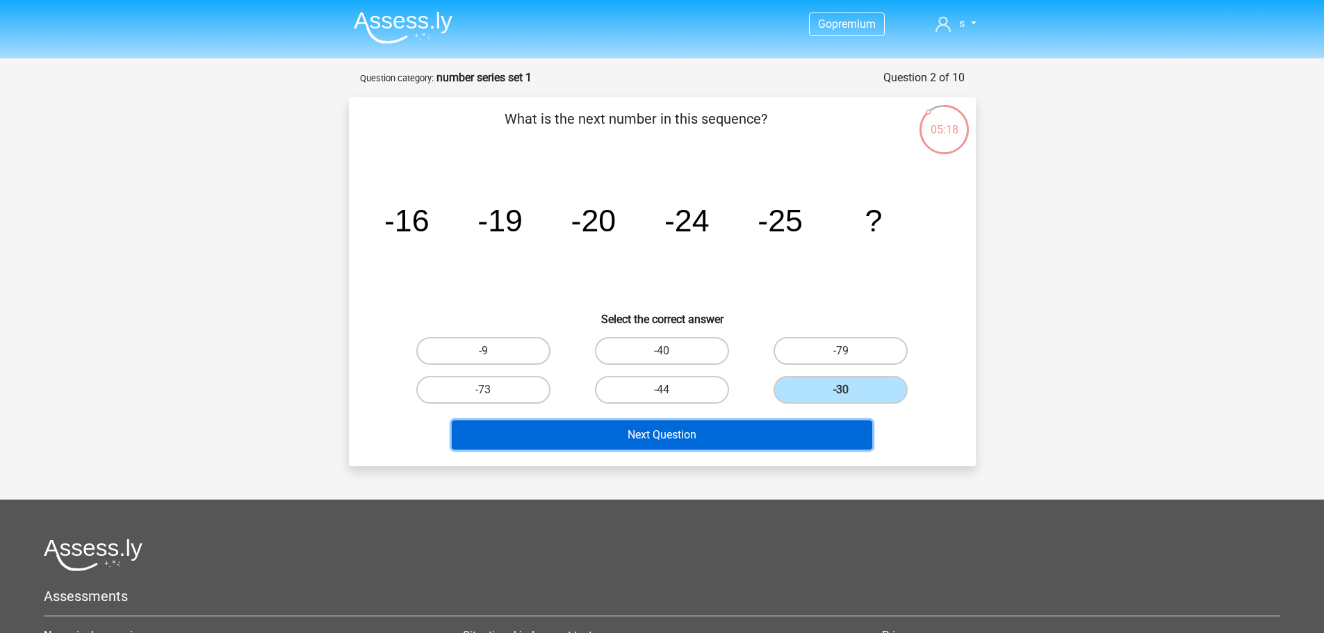
click at [766, 433] on button "Next Question" at bounding box center [662, 434] width 420 height 29
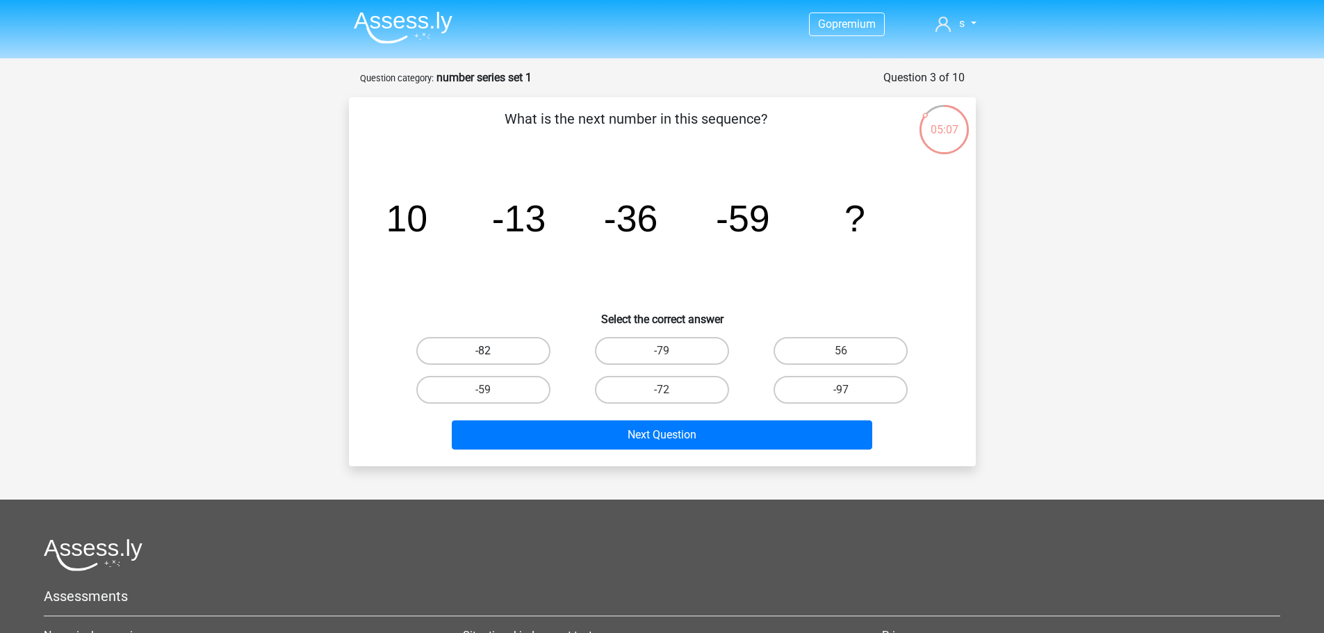
click at [506, 352] on label "-82" at bounding box center [483, 351] width 134 height 28
click at [492, 352] on input "-82" at bounding box center [487, 355] width 9 height 9
radio input "true"
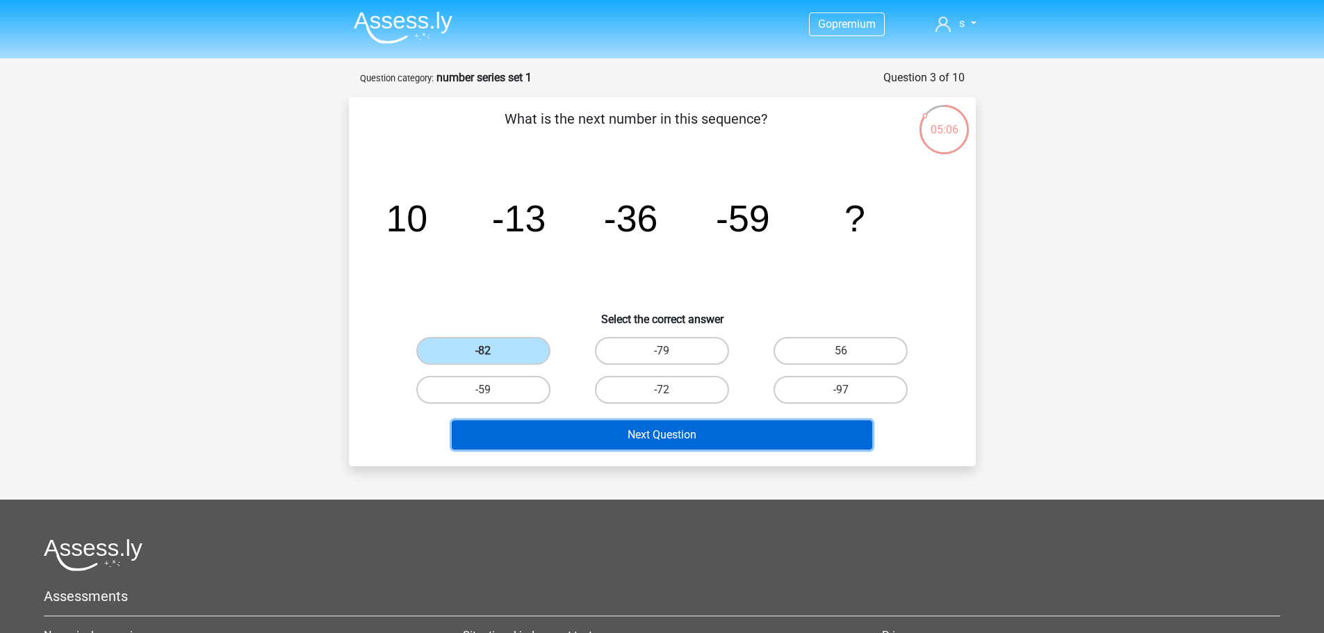
click at [576, 434] on button "Next Question" at bounding box center [662, 434] width 420 height 29
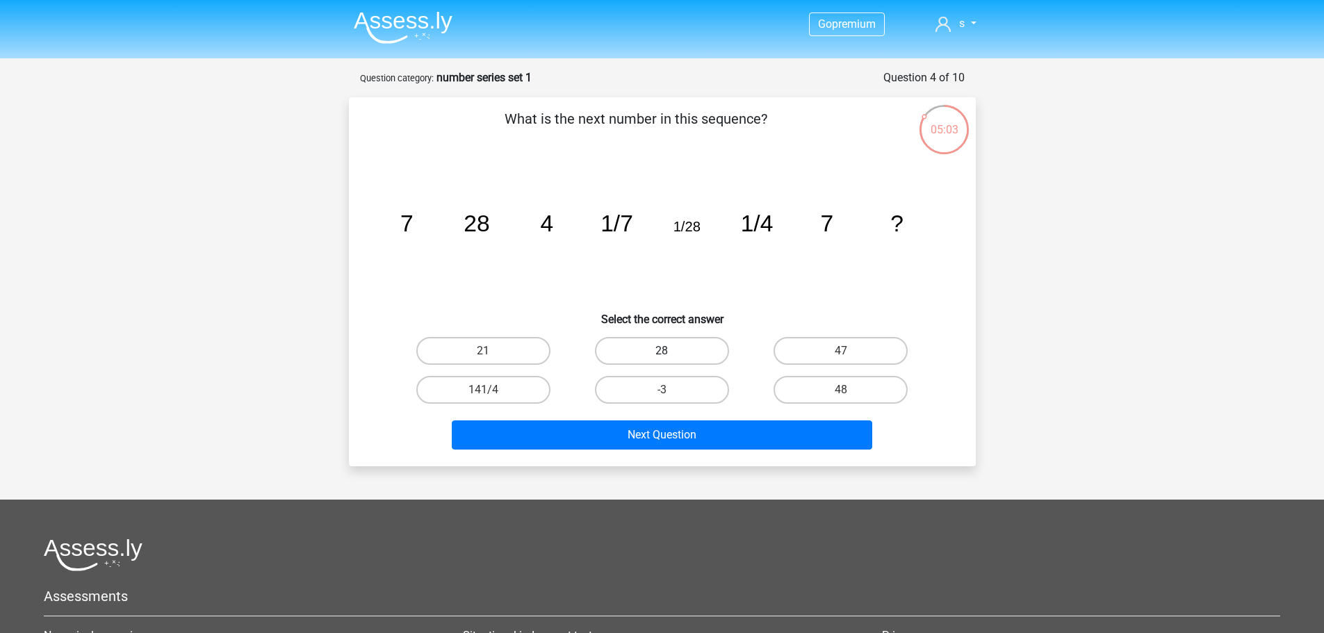
click at [699, 345] on label "28" at bounding box center [662, 351] width 134 height 28
click at [670, 351] on input "28" at bounding box center [665, 355] width 9 height 9
radio input "true"
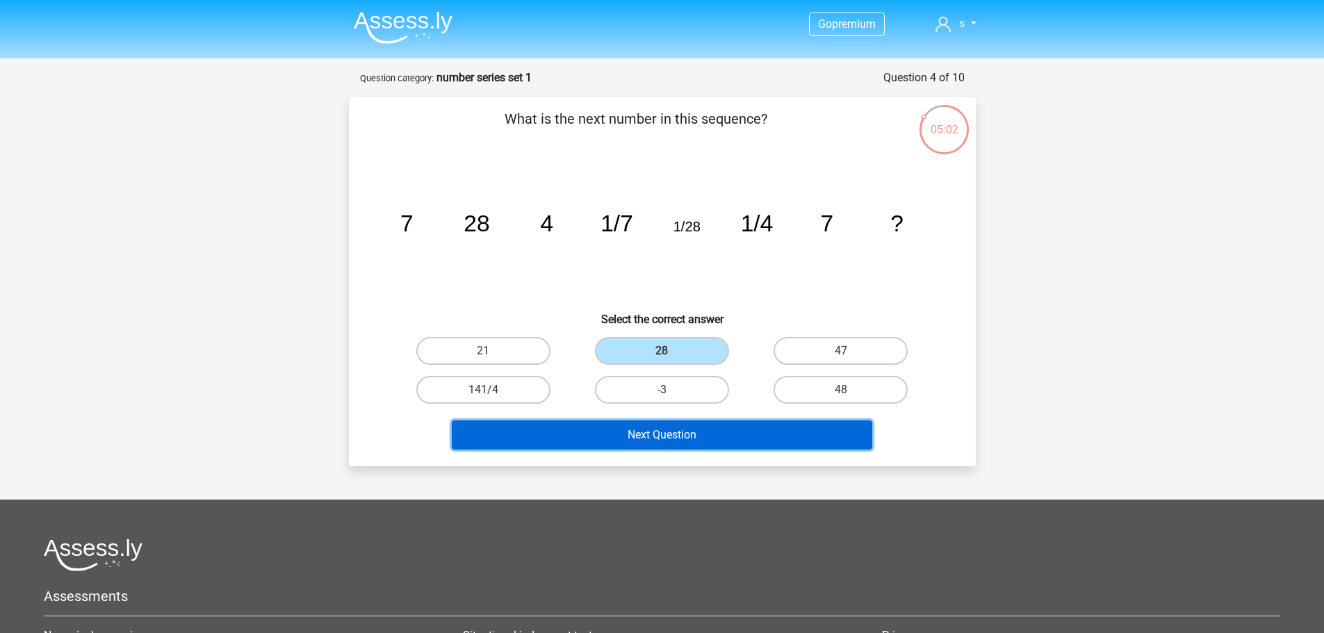
click at [666, 440] on button "Next Question" at bounding box center [662, 434] width 420 height 29
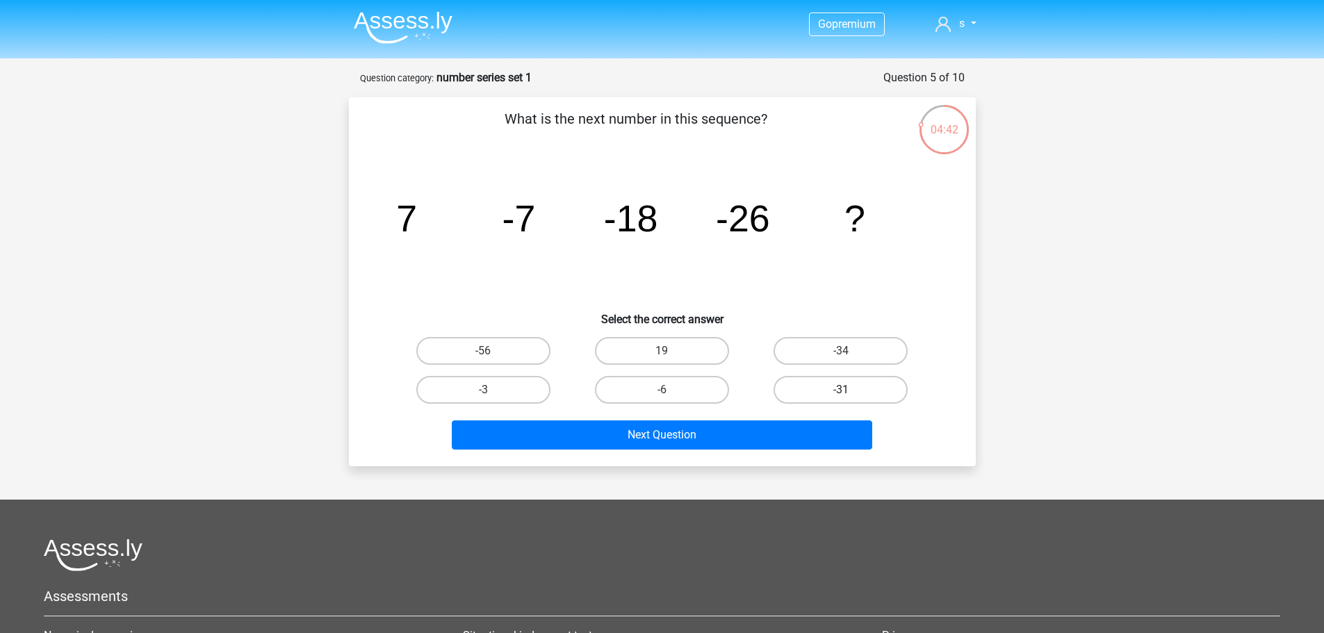
click at [839, 388] on label "-31" at bounding box center [840, 390] width 134 height 28
click at [841, 390] on input "-31" at bounding box center [845, 394] width 9 height 9
radio input "true"
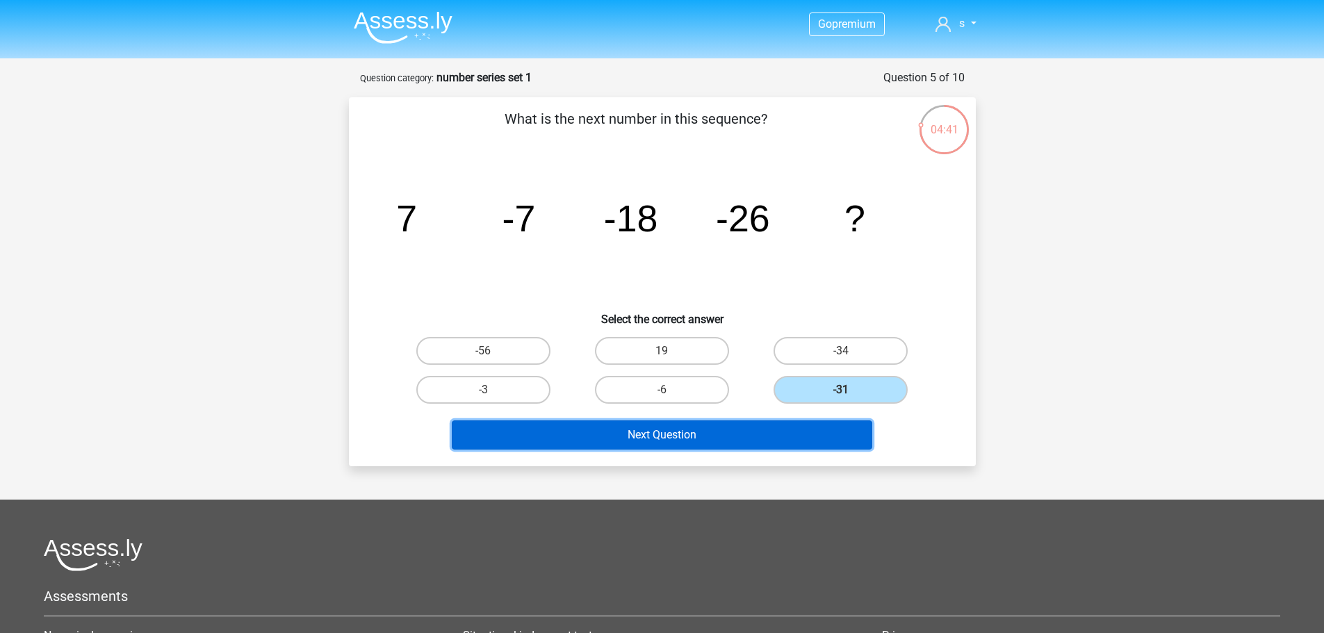
click at [786, 426] on button "Next Question" at bounding box center [662, 434] width 420 height 29
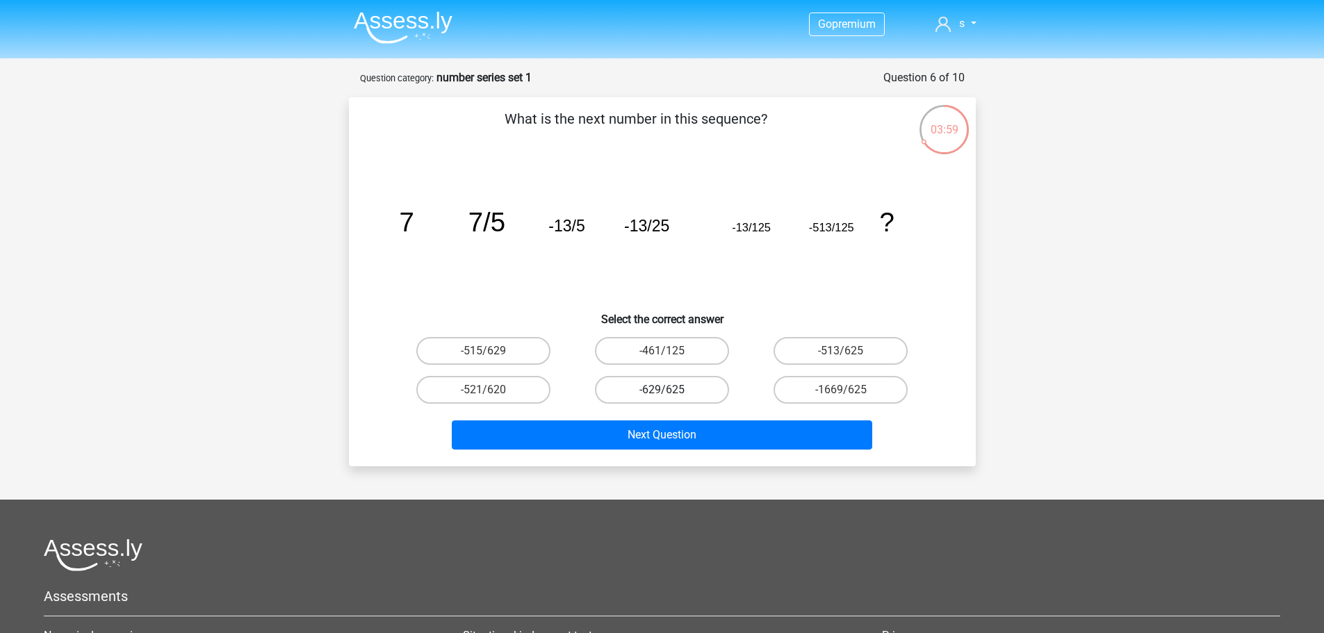
click at [698, 391] on label "-629/625" at bounding box center [662, 390] width 134 height 28
click at [670, 391] on input "-629/625" at bounding box center [665, 394] width 9 height 9
radio input "true"
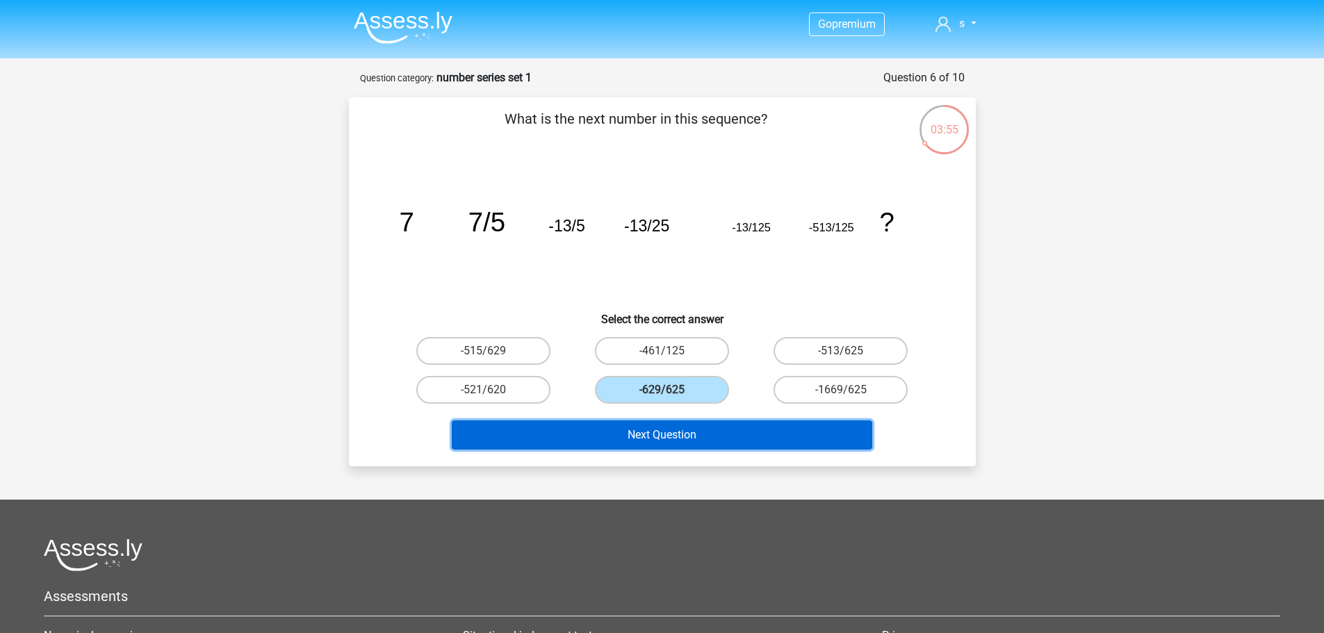
click at [711, 431] on button "Next Question" at bounding box center [662, 434] width 420 height 29
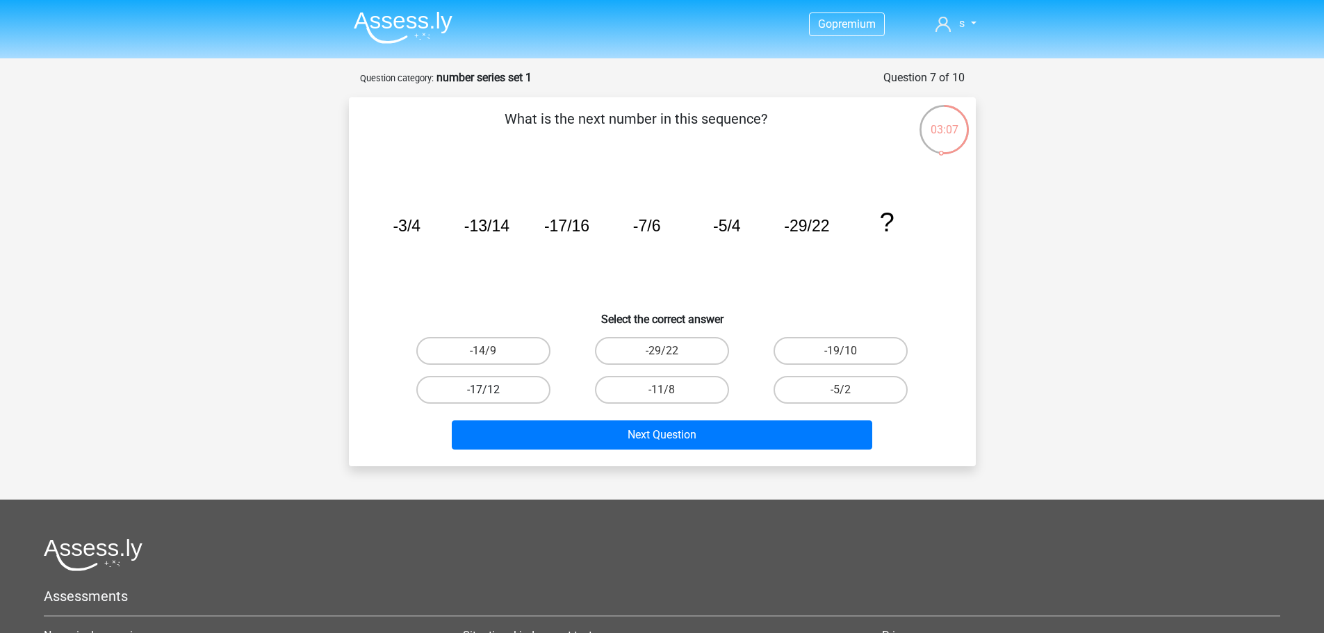
click at [463, 384] on label "-17/12" at bounding box center [483, 390] width 134 height 28
click at [483, 390] on input "-17/12" at bounding box center [487, 394] width 9 height 9
radio input "true"
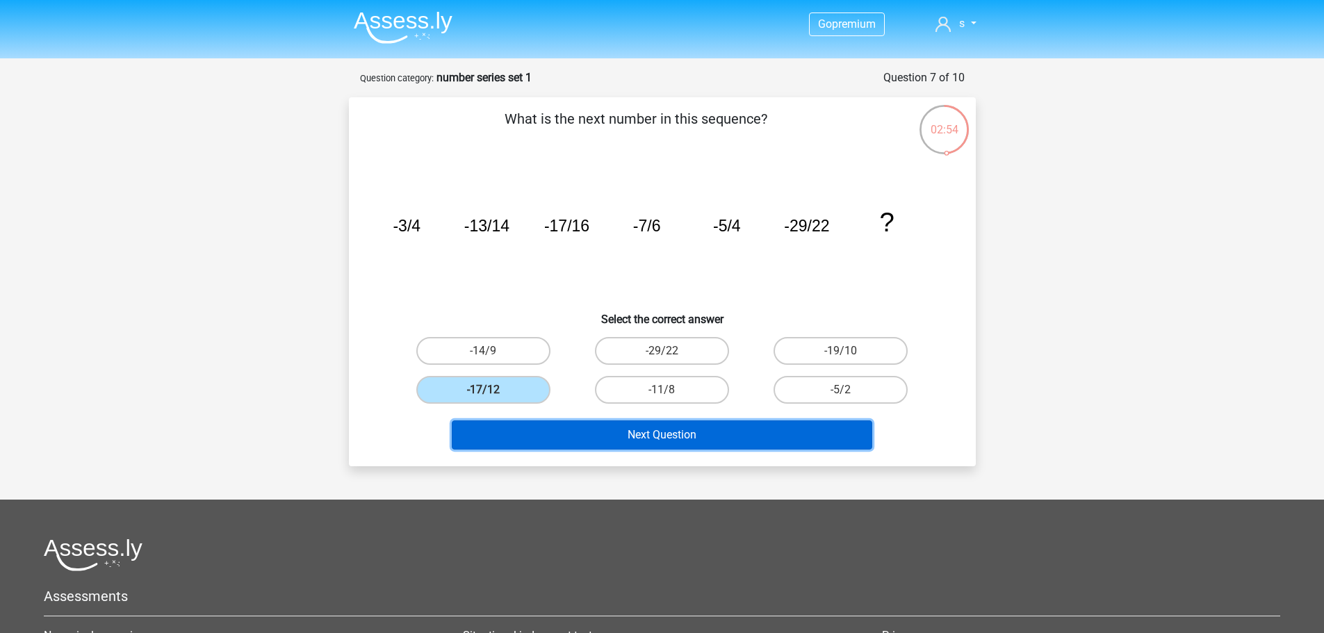
click at [775, 434] on button "Next Question" at bounding box center [662, 434] width 420 height 29
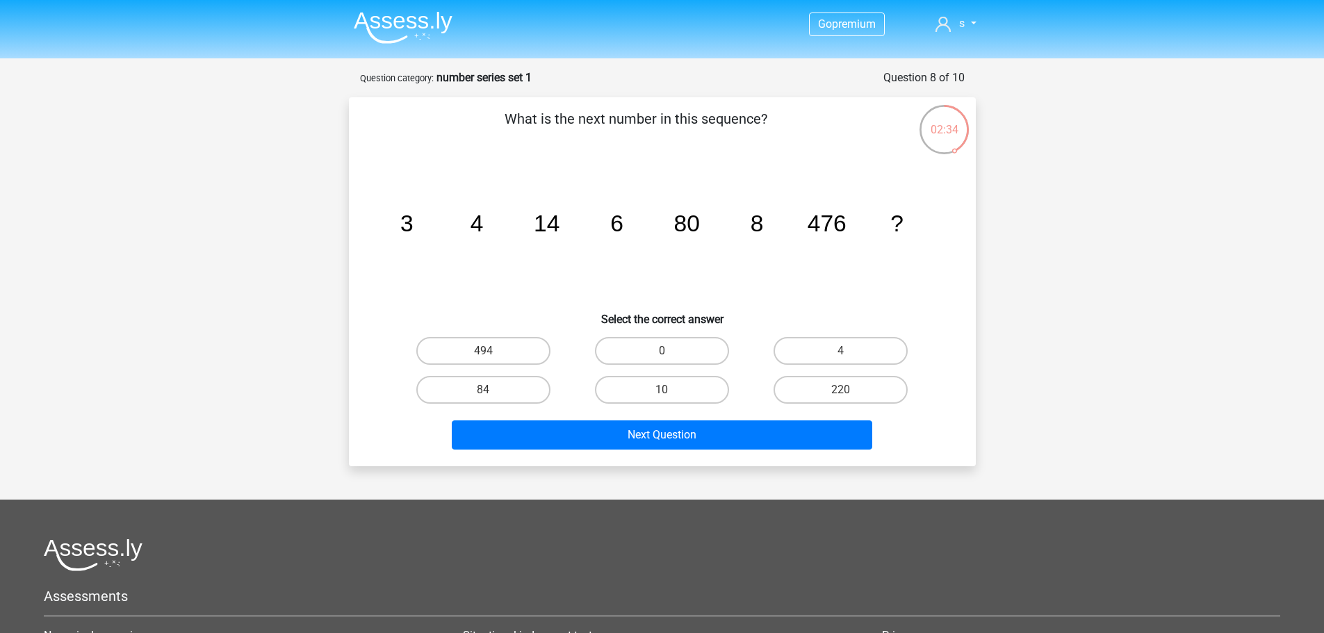
click at [669, 406] on div "10" at bounding box center [662, 389] width 179 height 39
click at [673, 393] on label "10" at bounding box center [662, 390] width 134 height 28
click at [670, 393] on input "10" at bounding box center [665, 394] width 9 height 9
radio input "true"
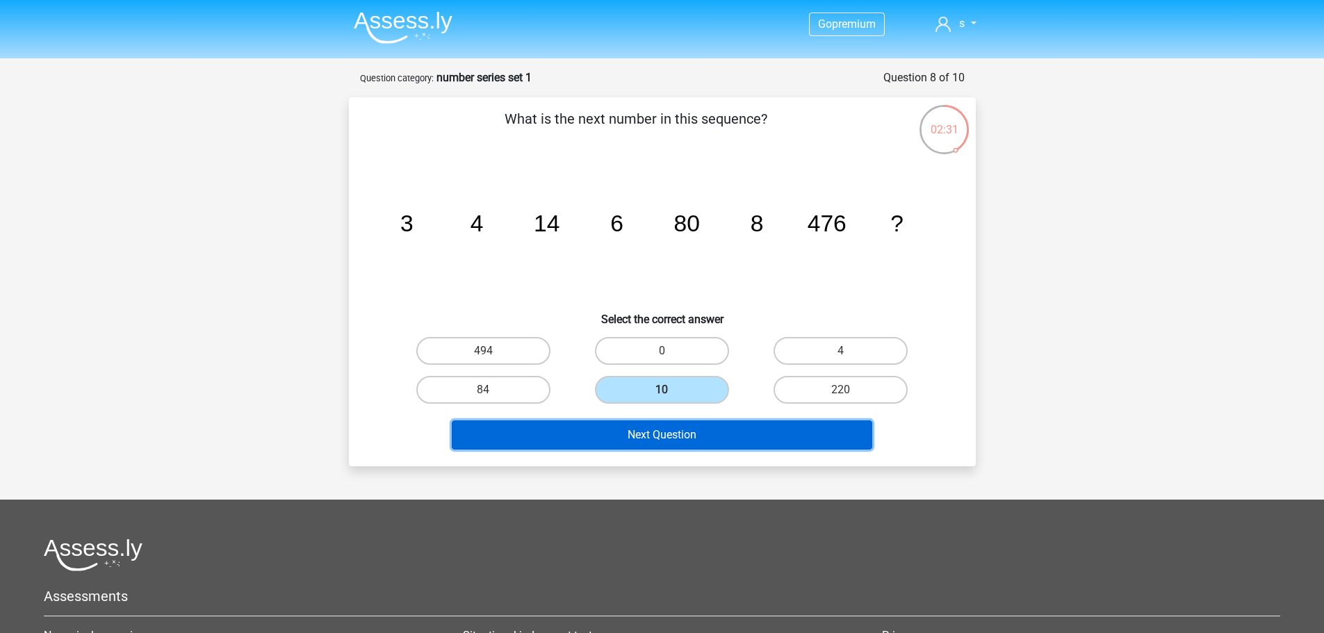
click at [694, 445] on button "Next Question" at bounding box center [662, 434] width 420 height 29
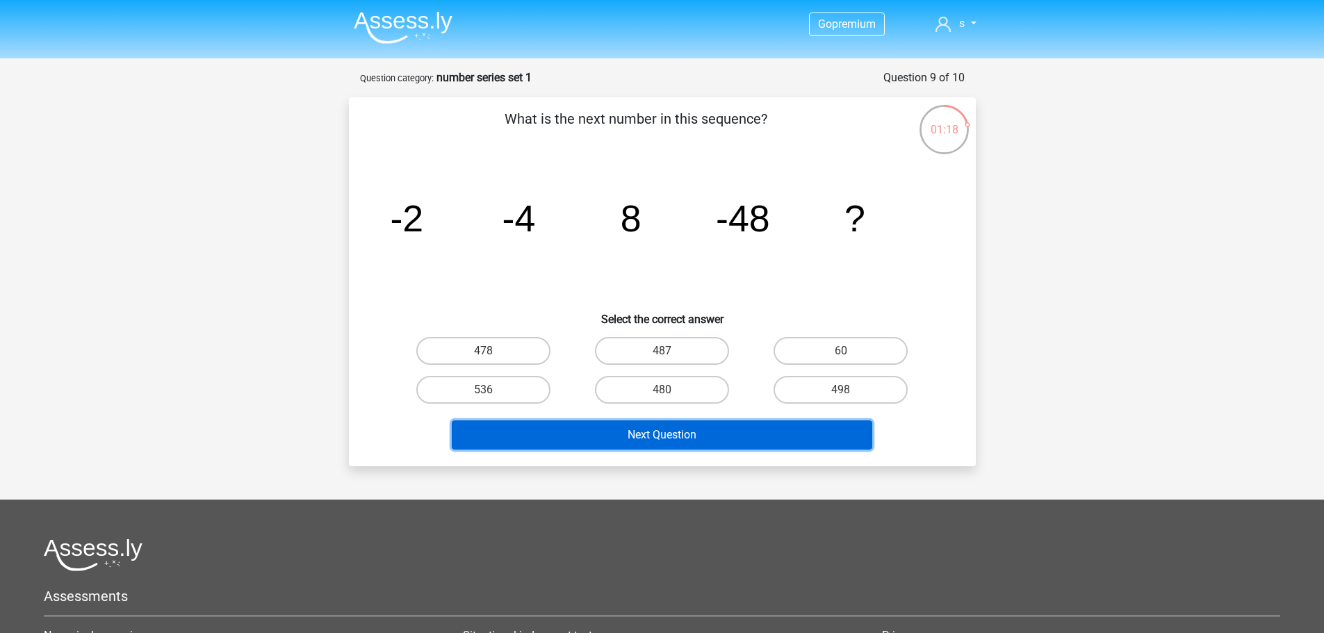
click at [818, 438] on button "Next Question" at bounding box center [662, 434] width 420 height 29
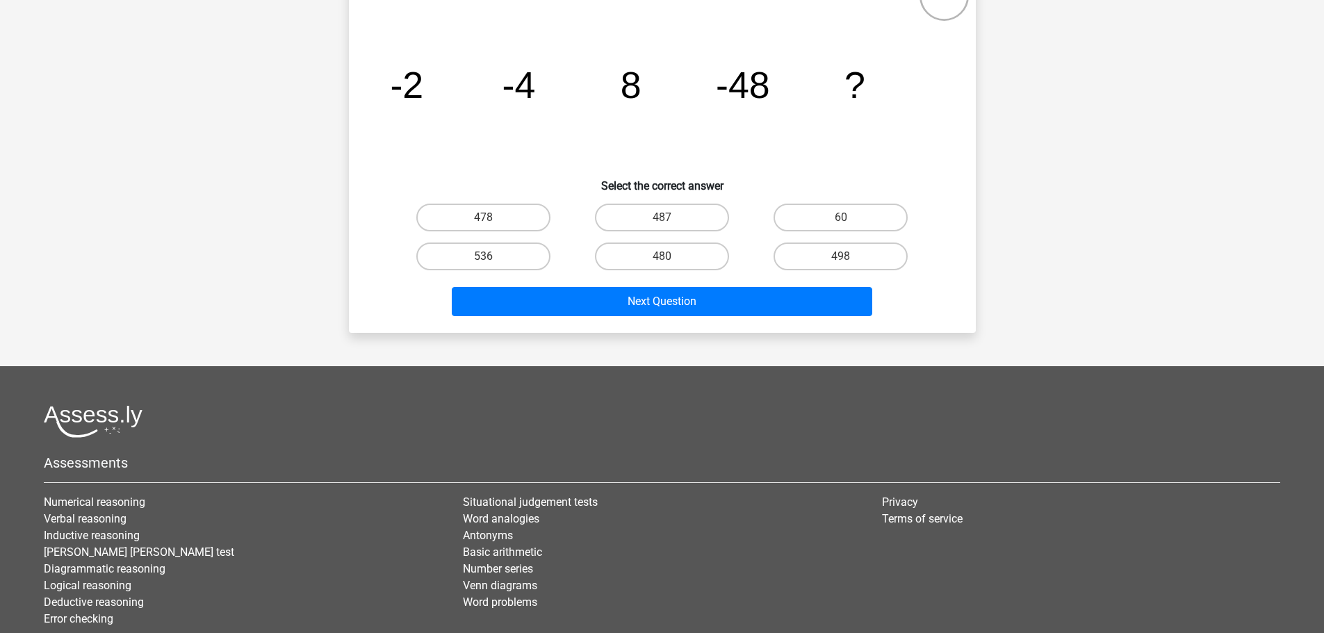
scroll to position [139, 0]
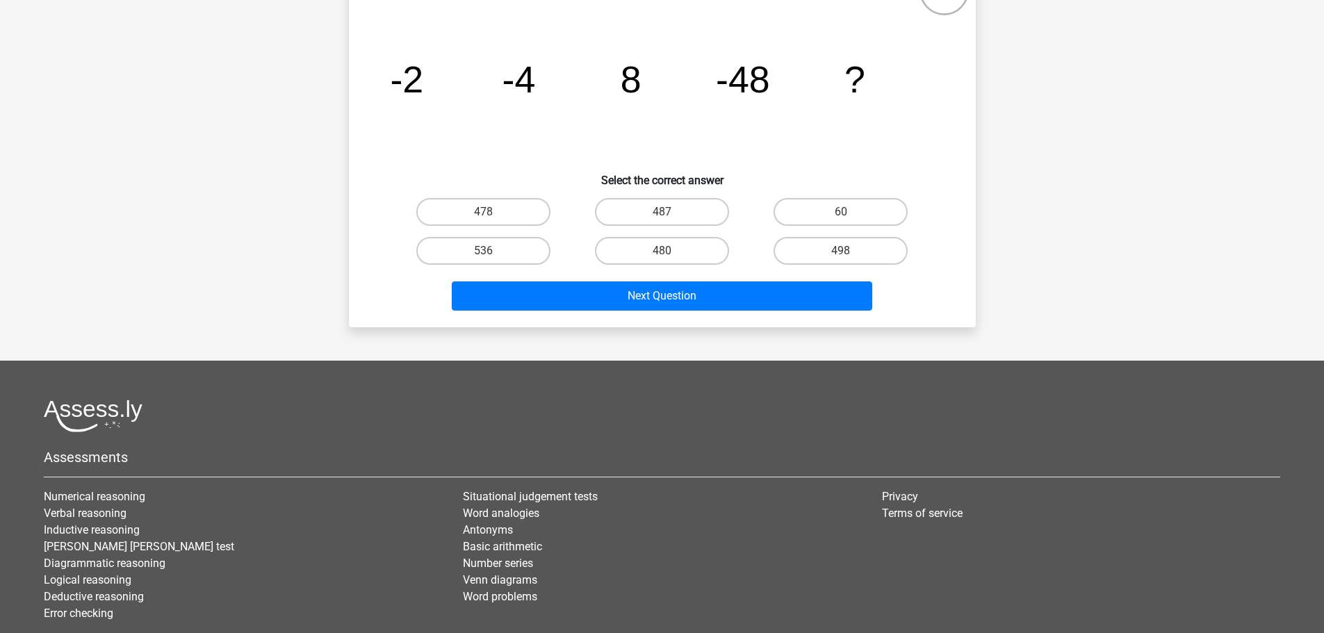
click at [1020, 388] on footer "Assessments Numerical reasoning Verbal reasoning Inductive reasoning Watson gla…" at bounding box center [662, 544] width 1324 height 367
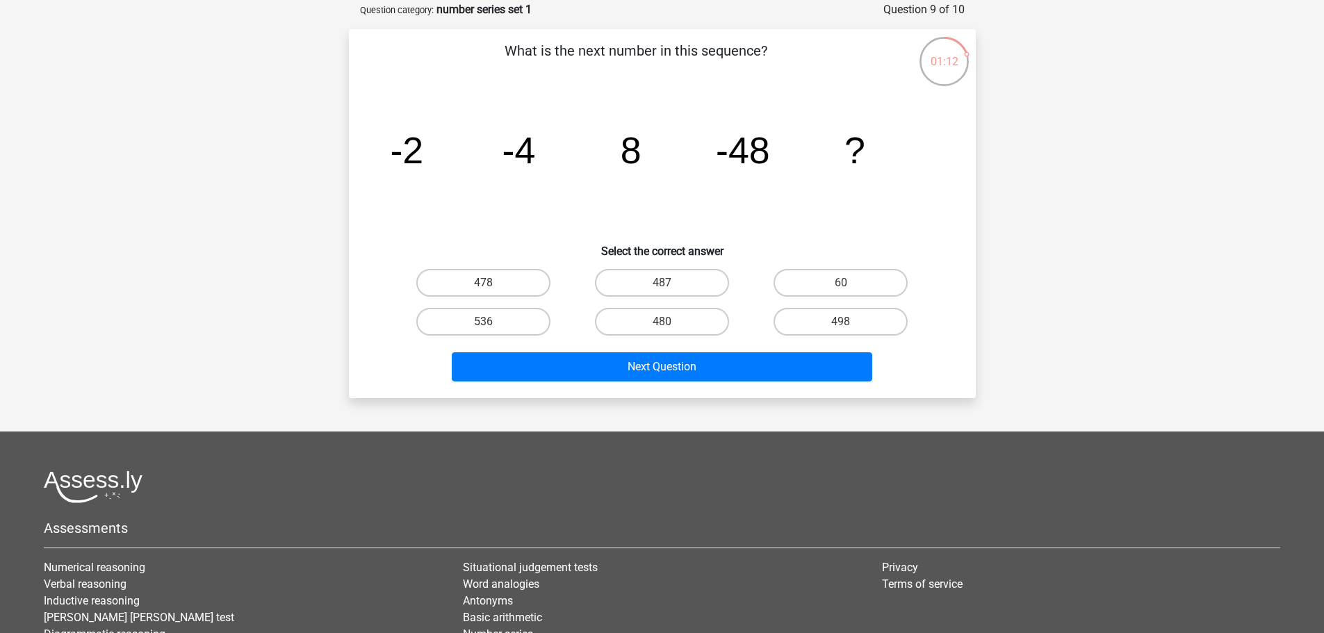
scroll to position [0, 0]
